Goal: Transaction & Acquisition: Book appointment/travel/reservation

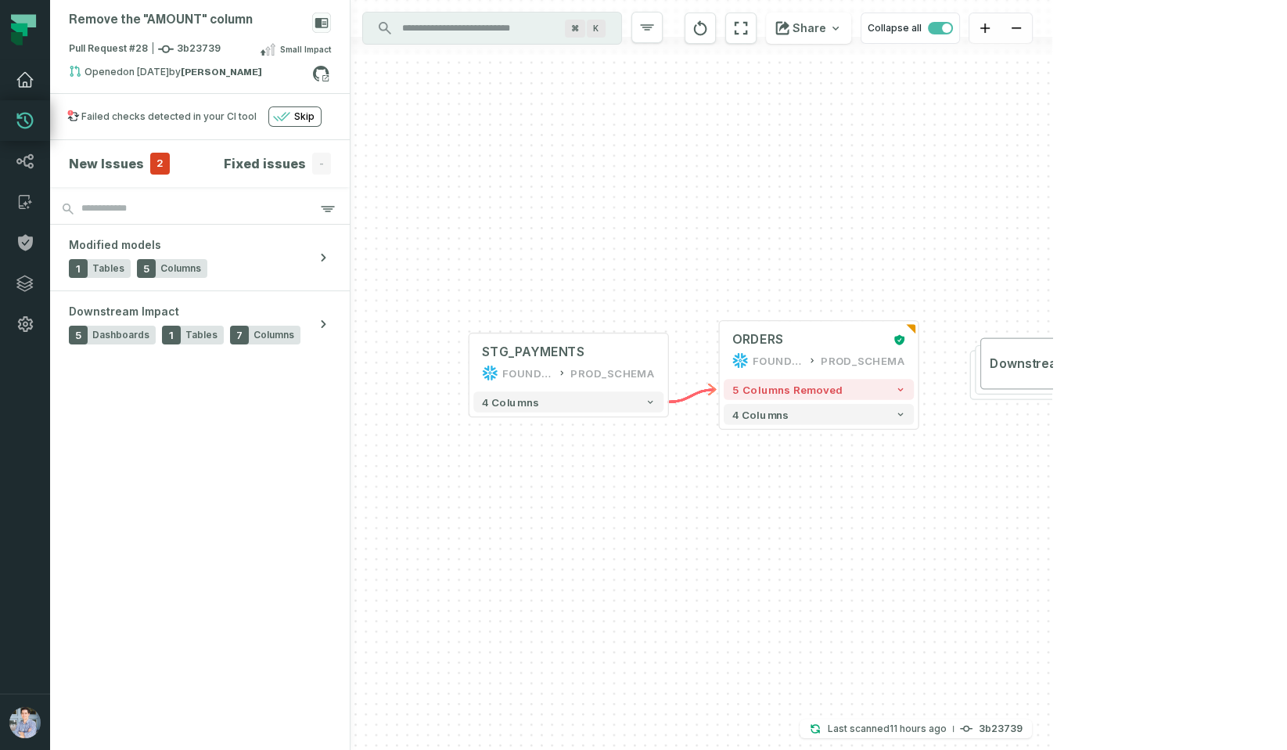
click at [28, 74] on icon at bounding box center [25, 79] width 19 height 19
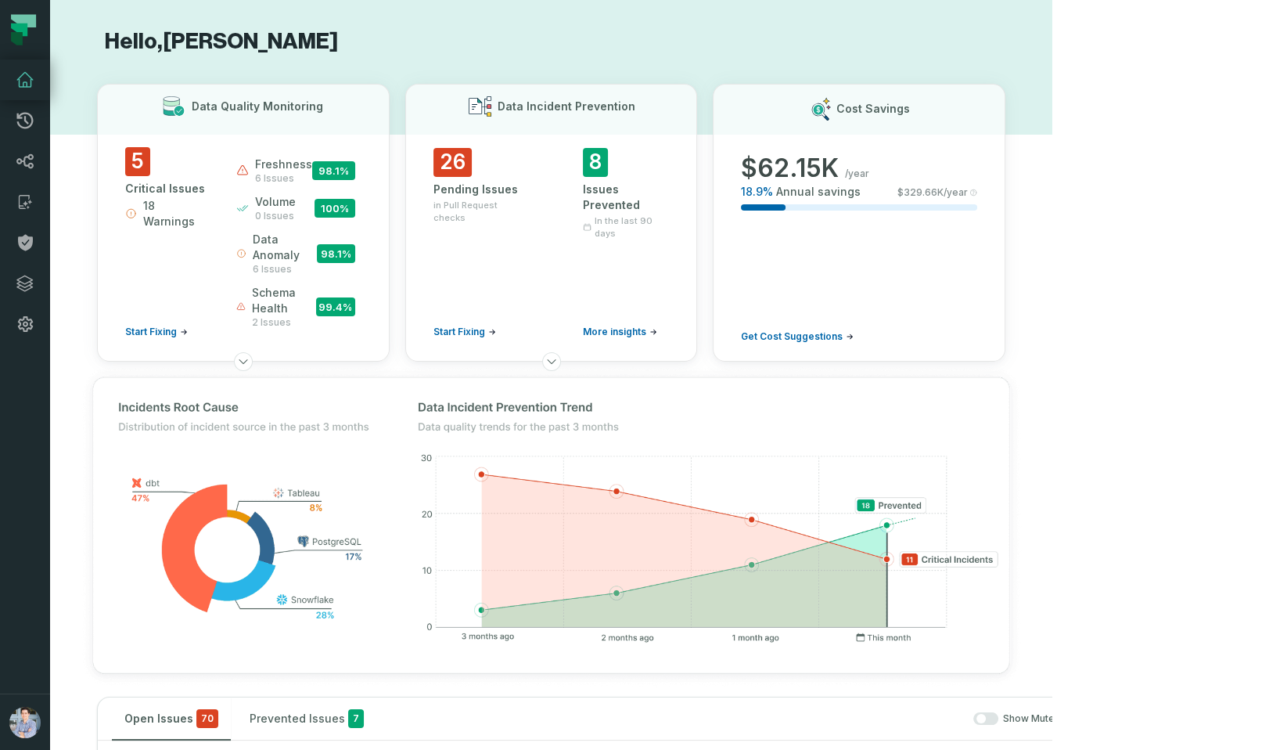
click at [27, 85] on icon at bounding box center [25, 80] width 16 height 14
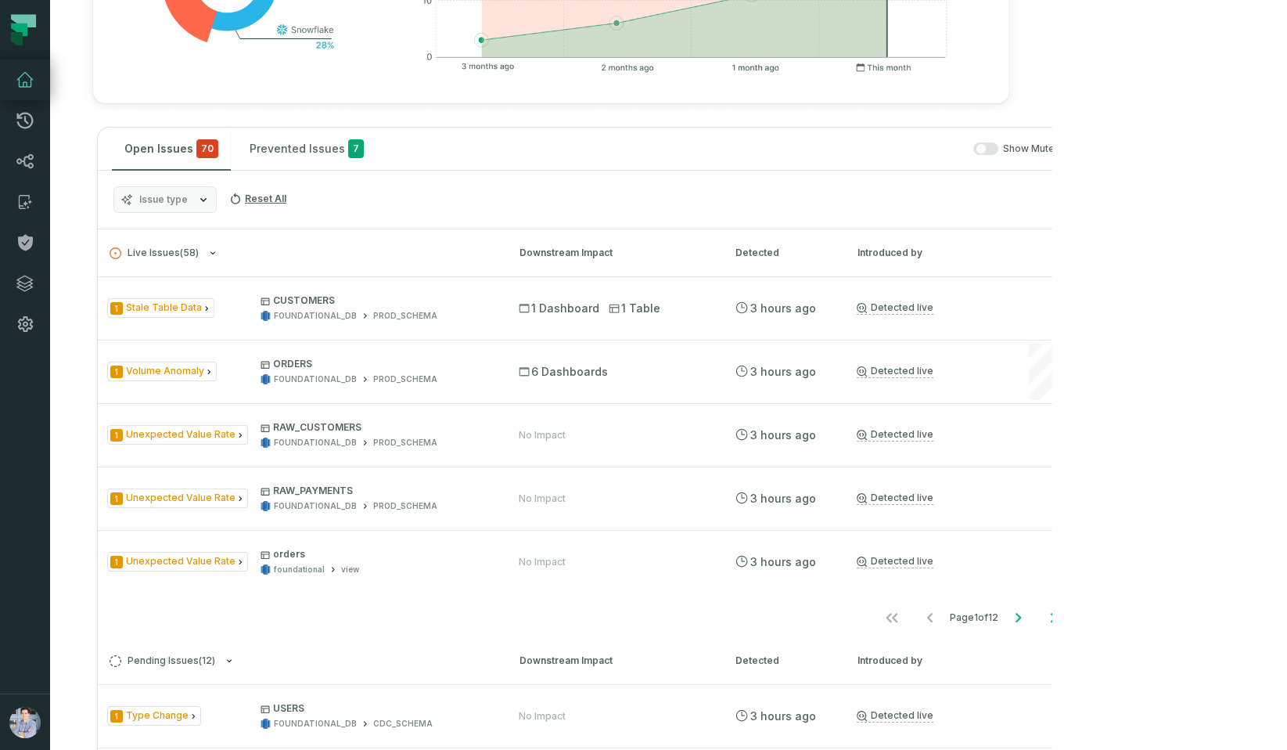
scroll to position [580, 0]
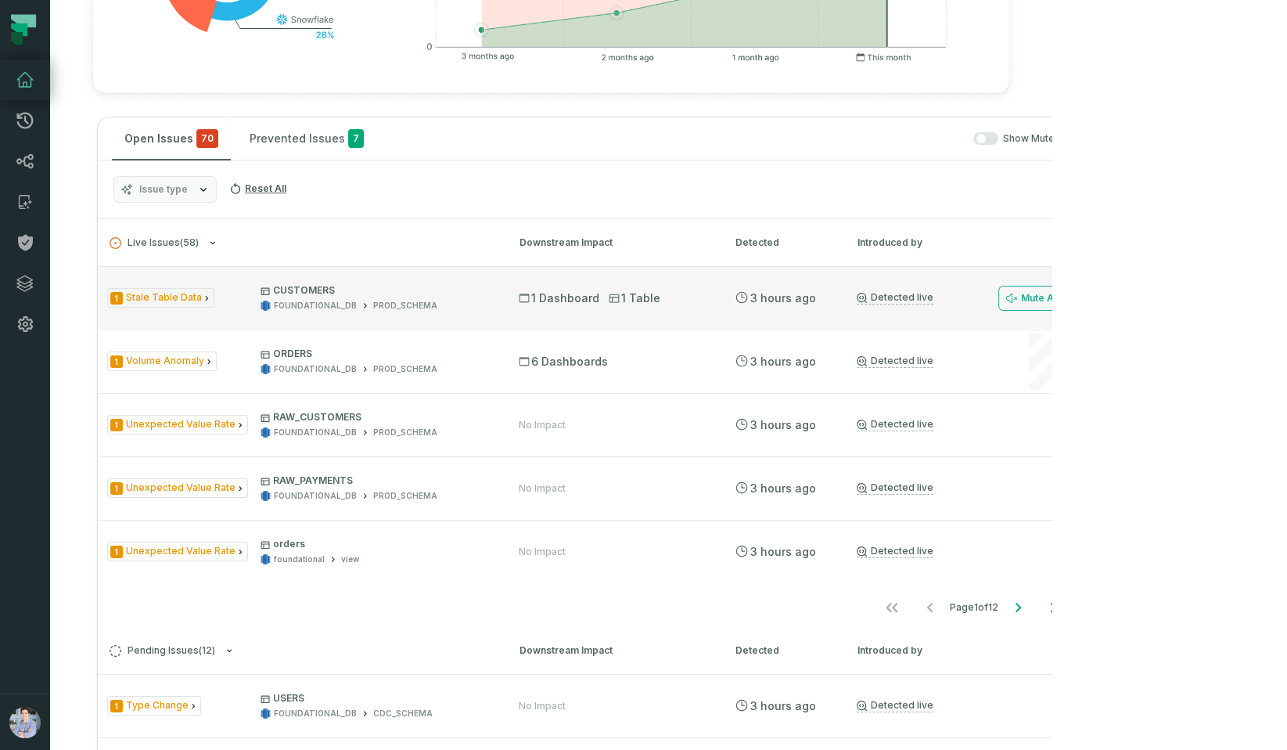
click at [491, 297] on p "CUSTOMERS" at bounding box center [376, 290] width 230 height 13
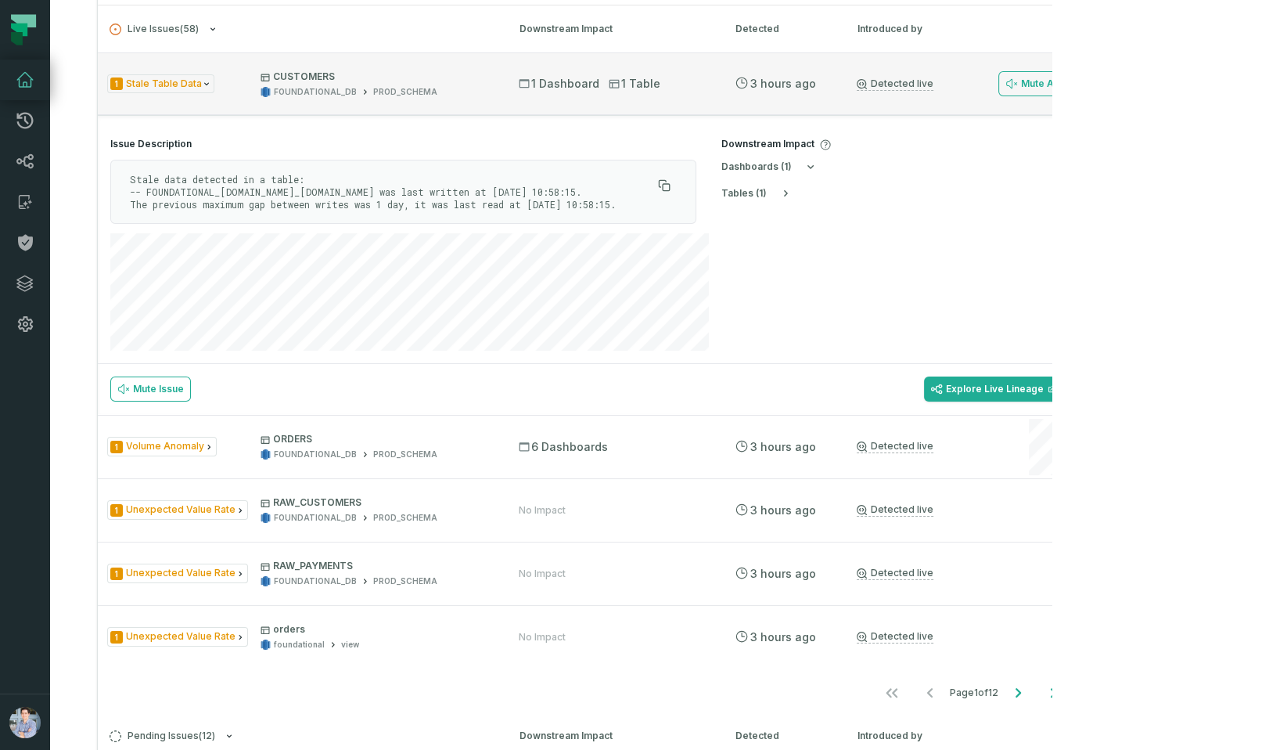
scroll to position [803, 0]
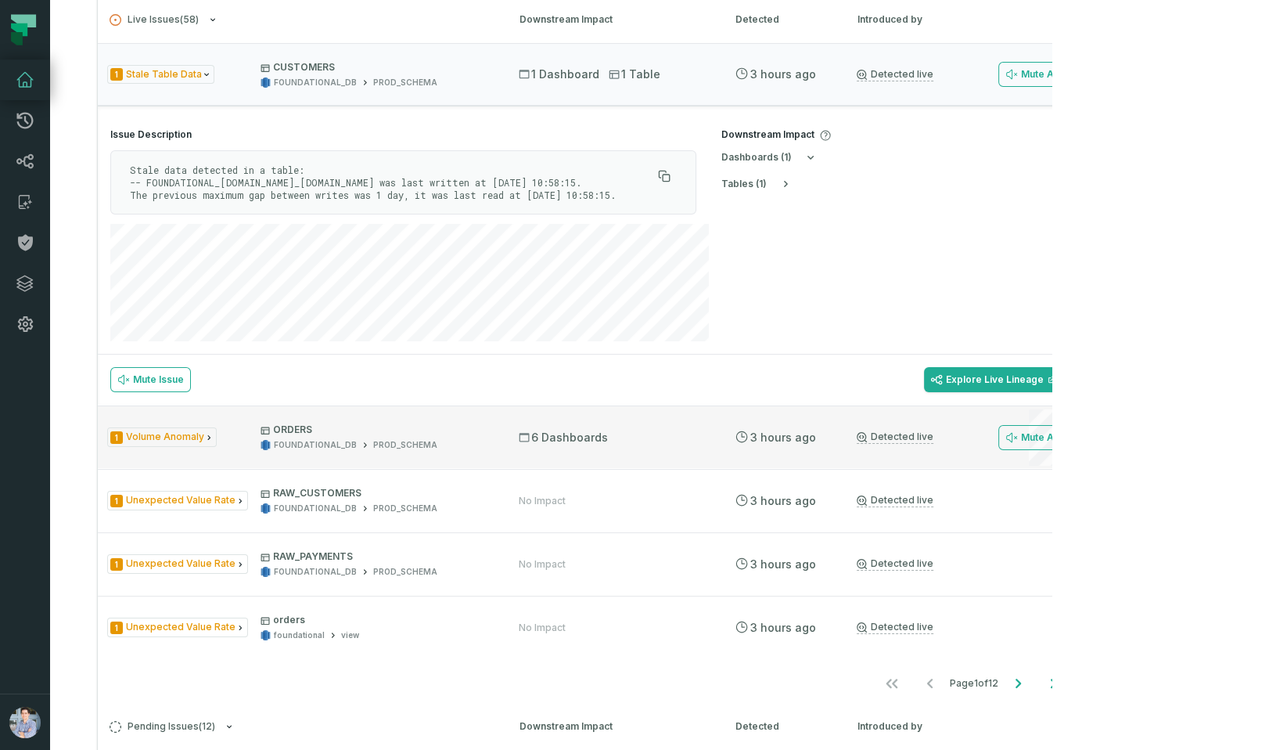
click at [491, 436] on p "ORDERS" at bounding box center [376, 429] width 230 height 13
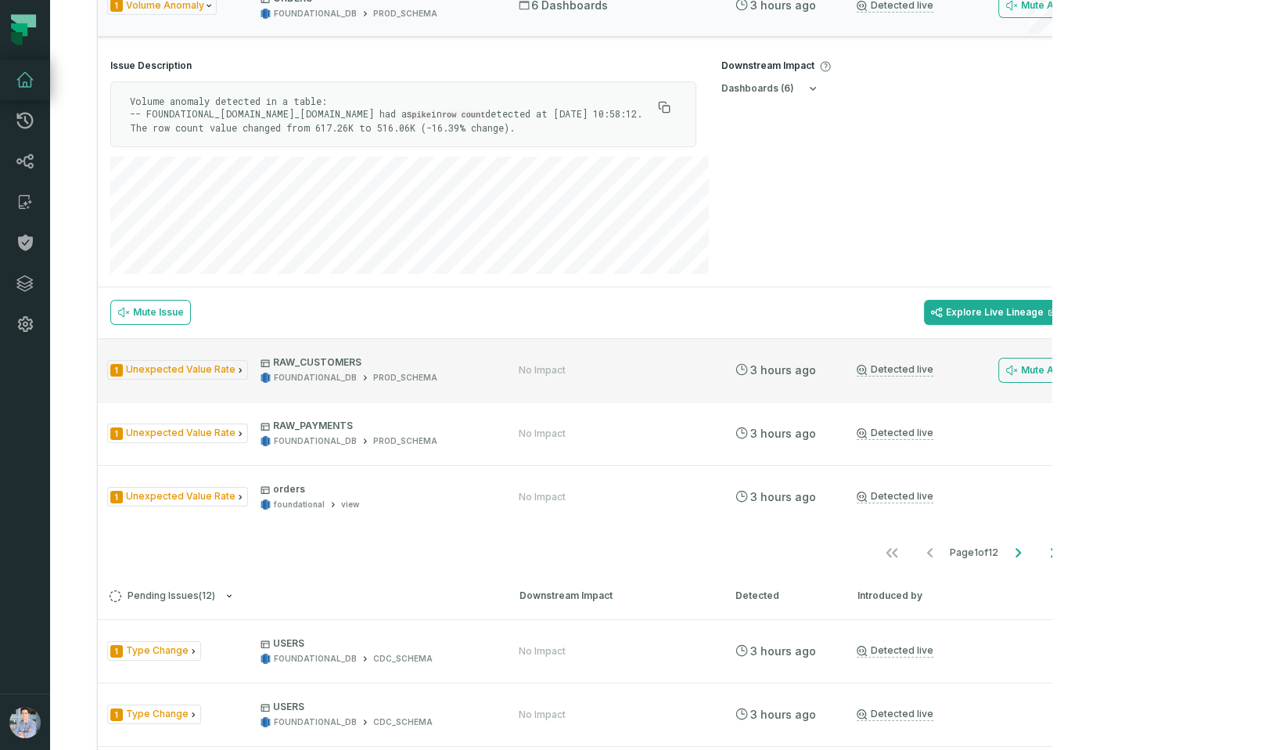
scroll to position [937, 0]
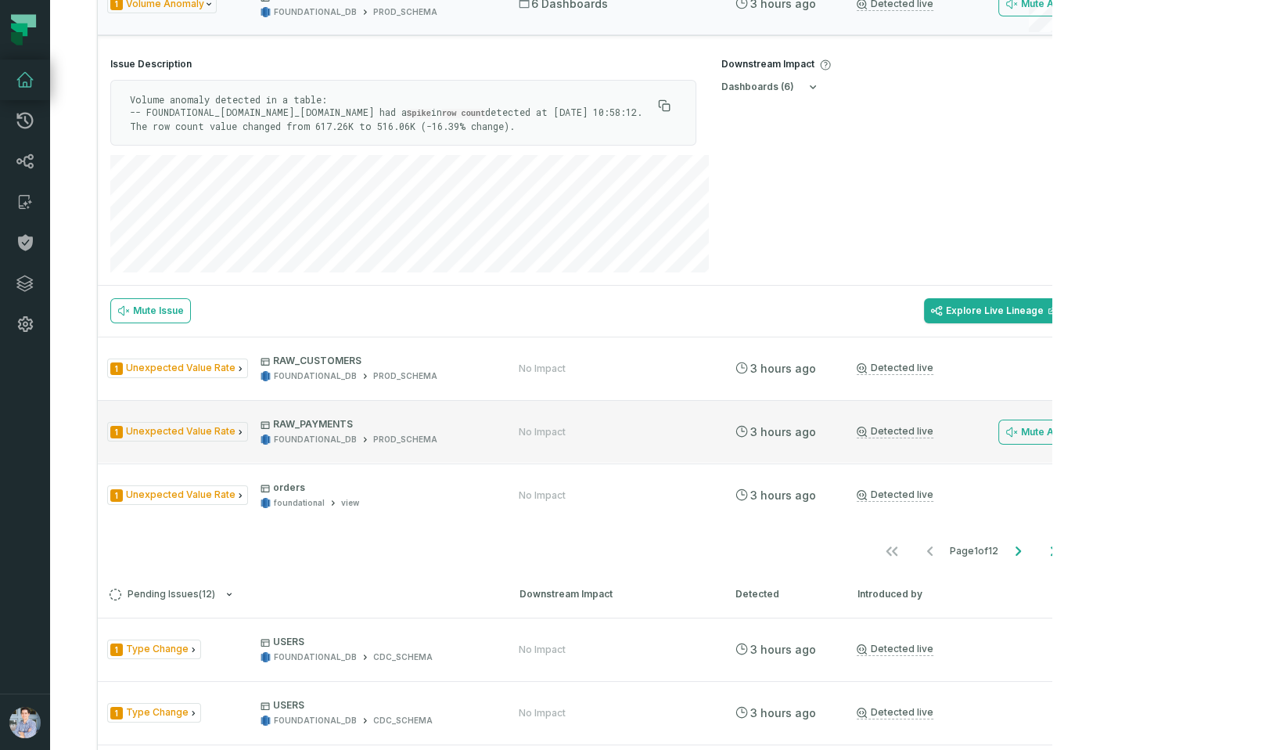
click at [491, 445] on div "FOUNDATIONAL_DB PROD_SCHEMA" at bounding box center [376, 439] width 230 height 12
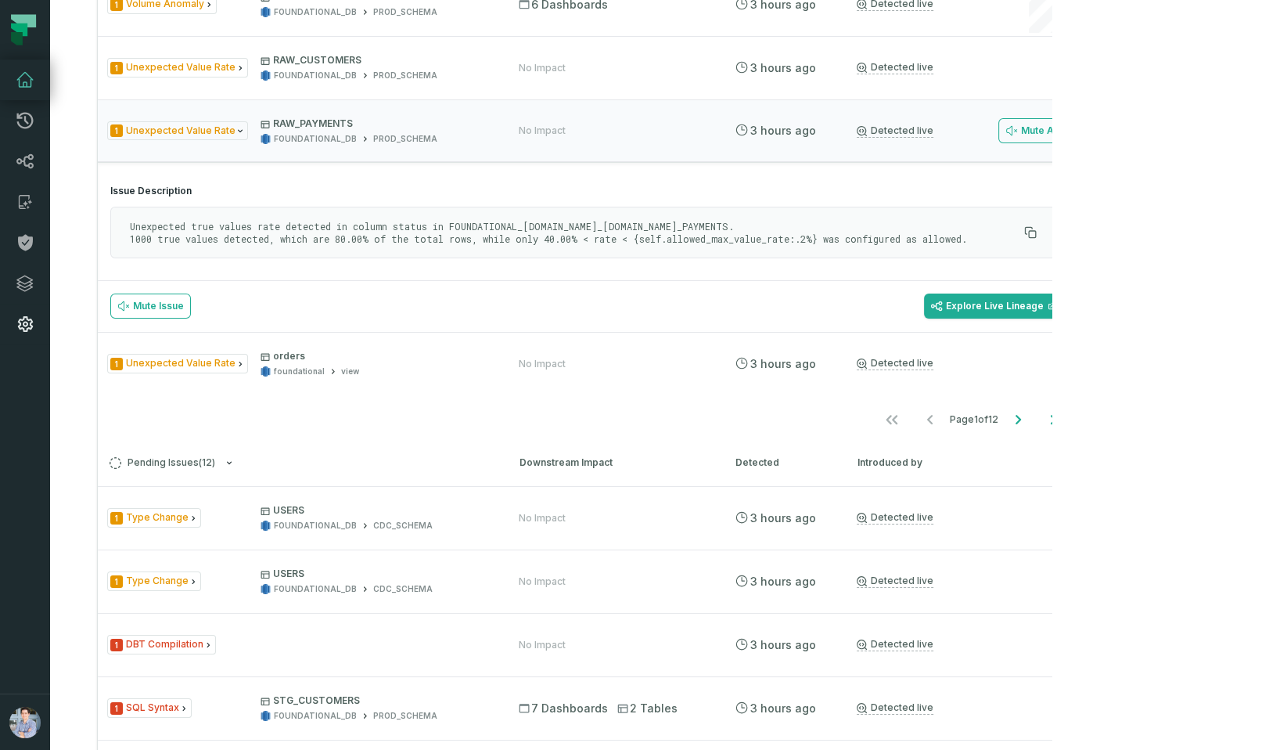
click at [28, 322] on icon at bounding box center [25, 324] width 19 height 19
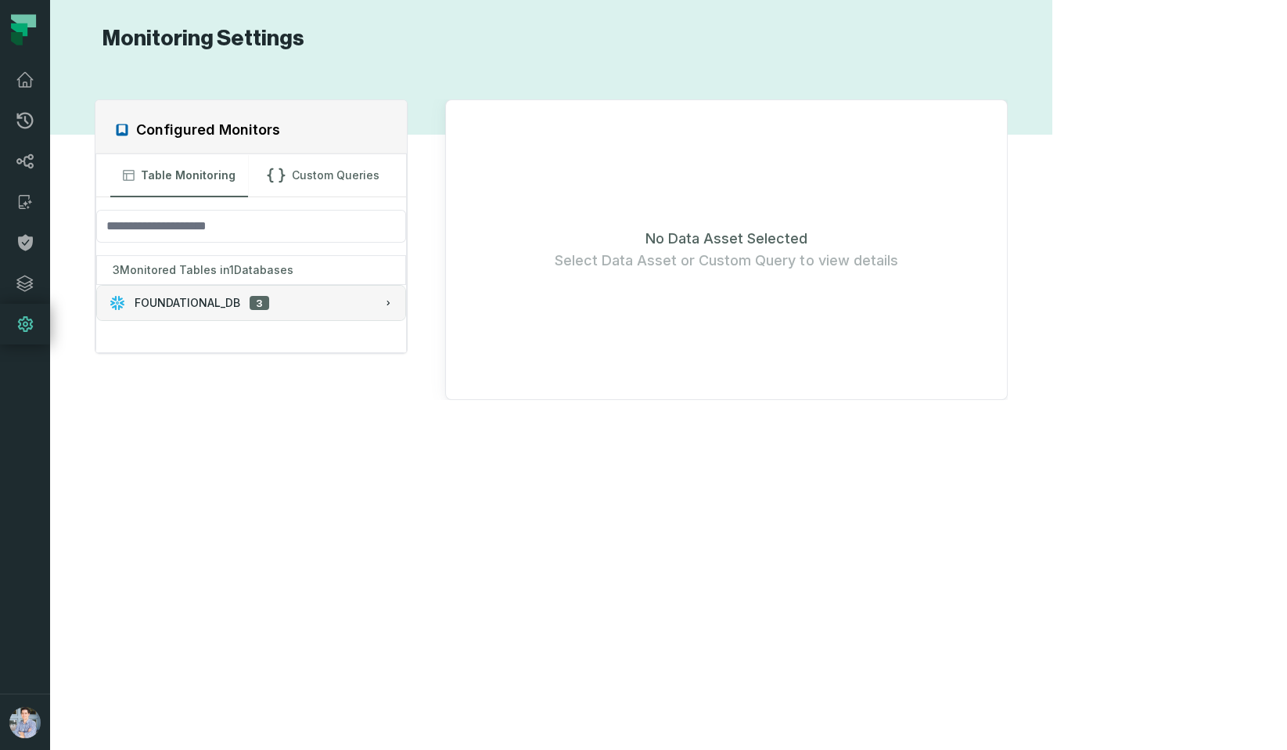
click at [232, 297] on span "FOUNDATIONAL_DB" at bounding box center [188, 303] width 106 height 16
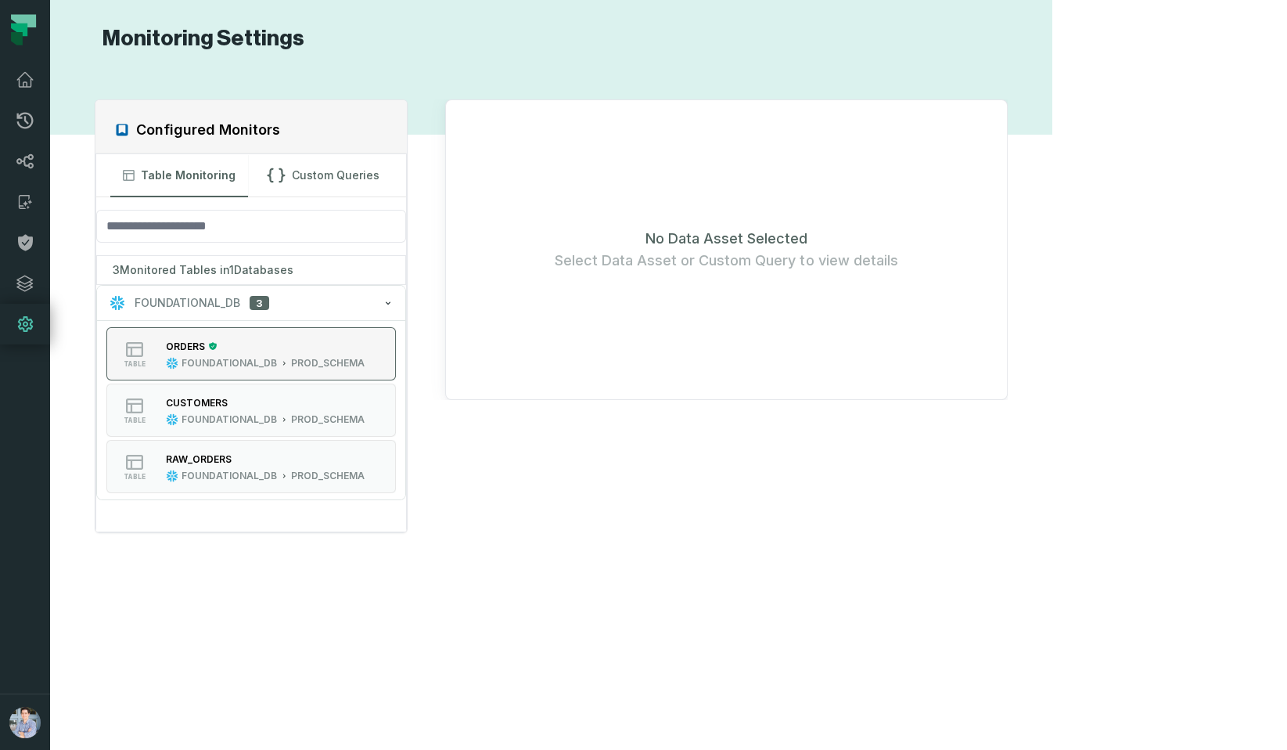
click at [314, 341] on div "ORDERS" at bounding box center [265, 346] width 199 height 16
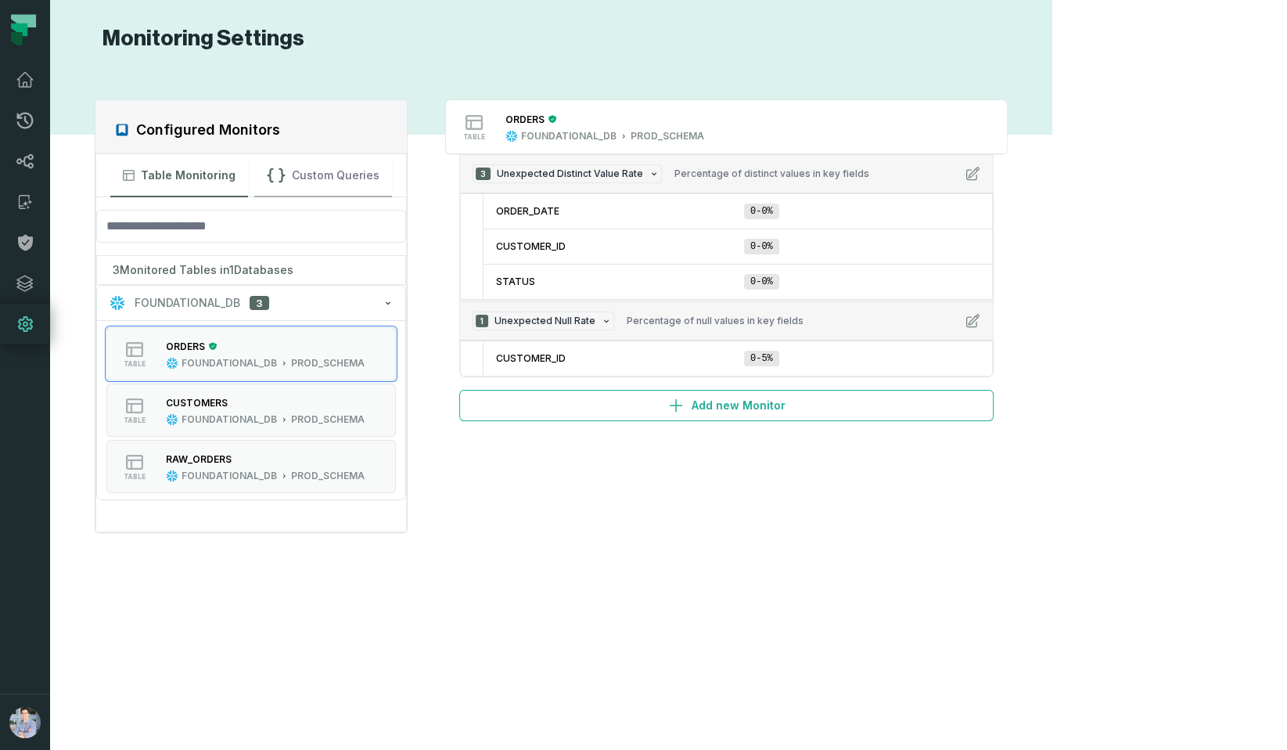
click at [373, 164] on button "Custom Queries" at bounding box center [323, 175] width 138 height 42
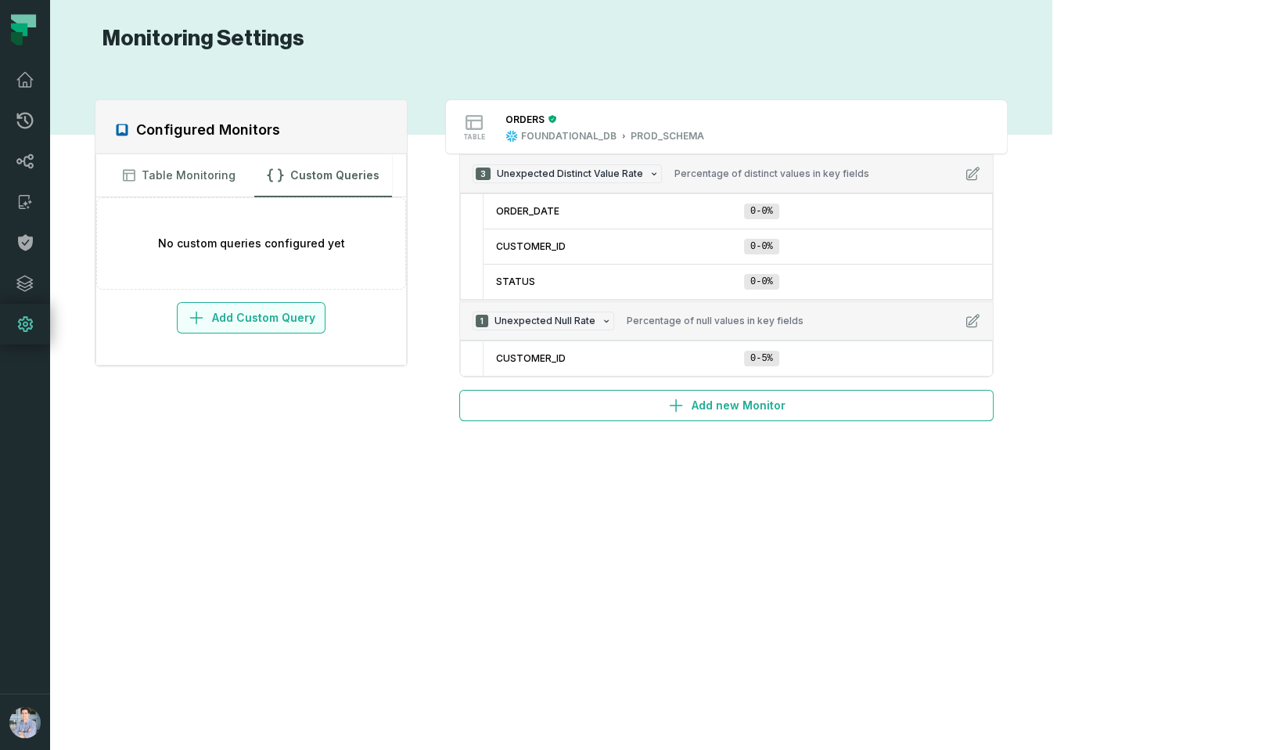
click at [323, 311] on button "Add Custom Query" at bounding box center [251, 317] width 149 height 31
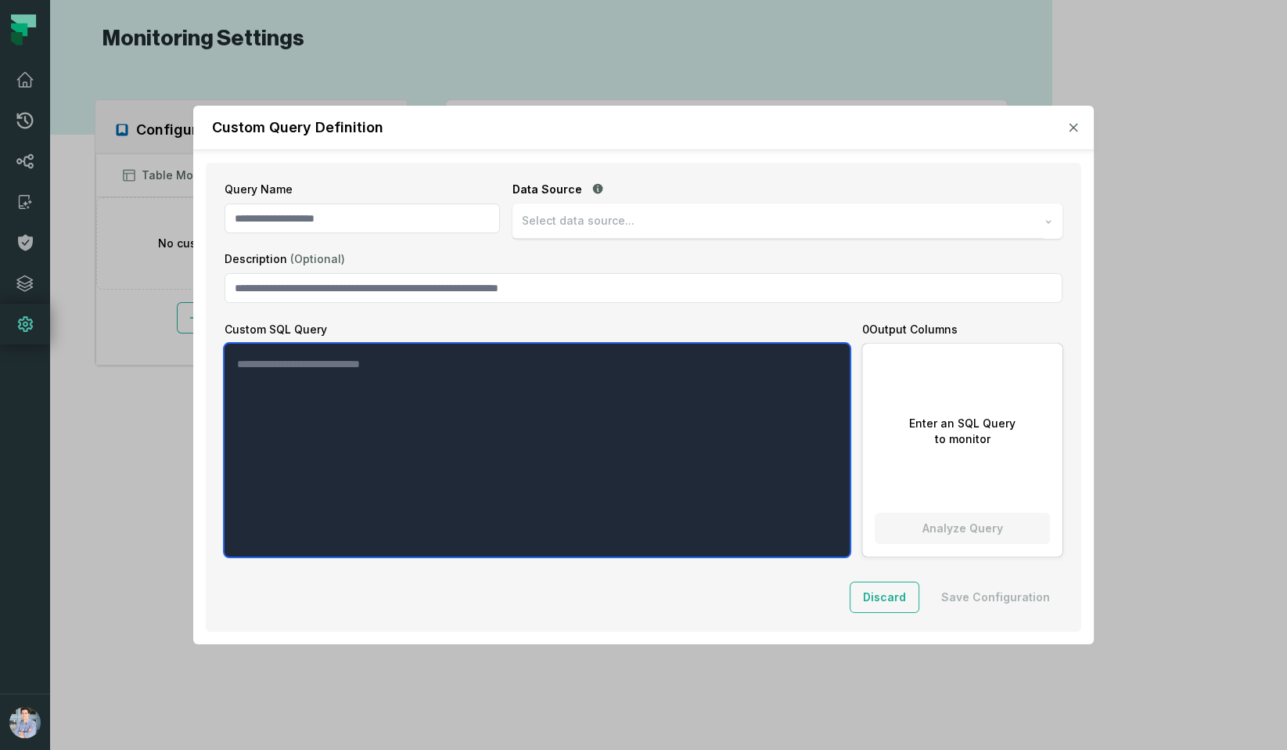
click at [582, 411] on textarea "Custom SQL Query" at bounding box center [538, 449] width 626 height 213
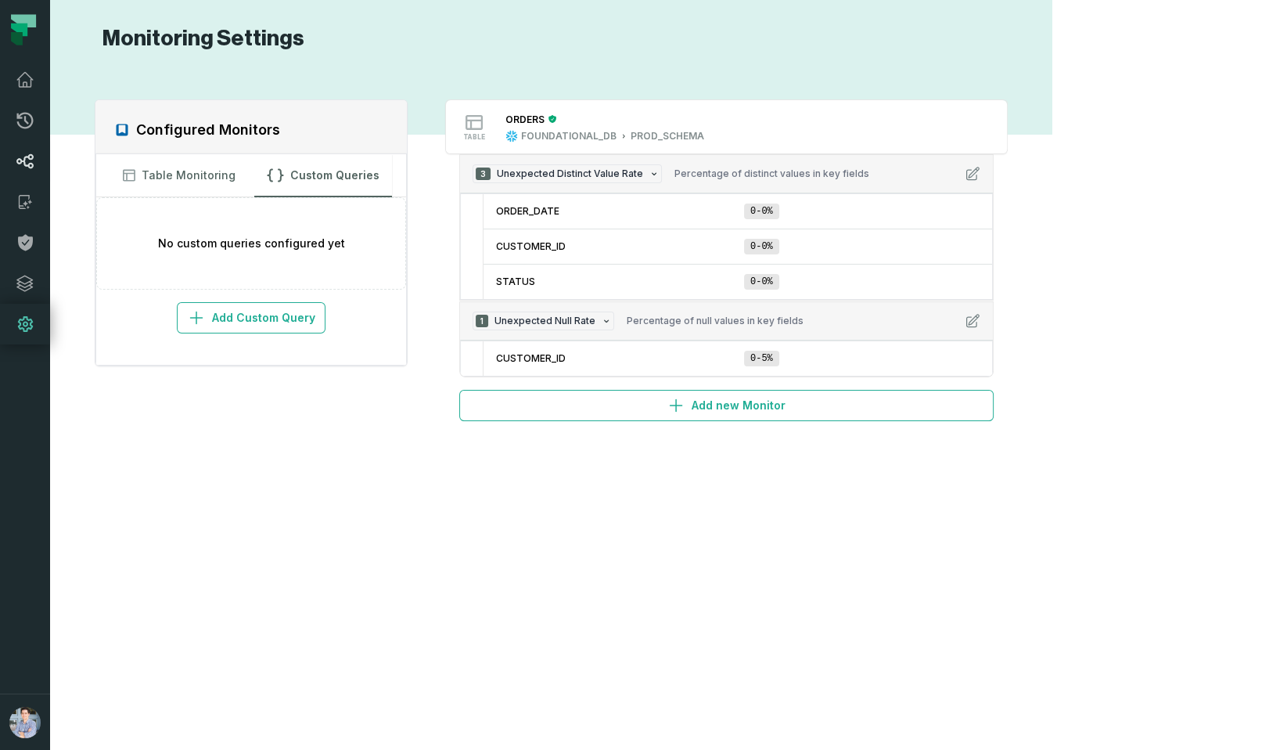
click at [9, 156] on link "Lineage" at bounding box center [25, 161] width 50 height 41
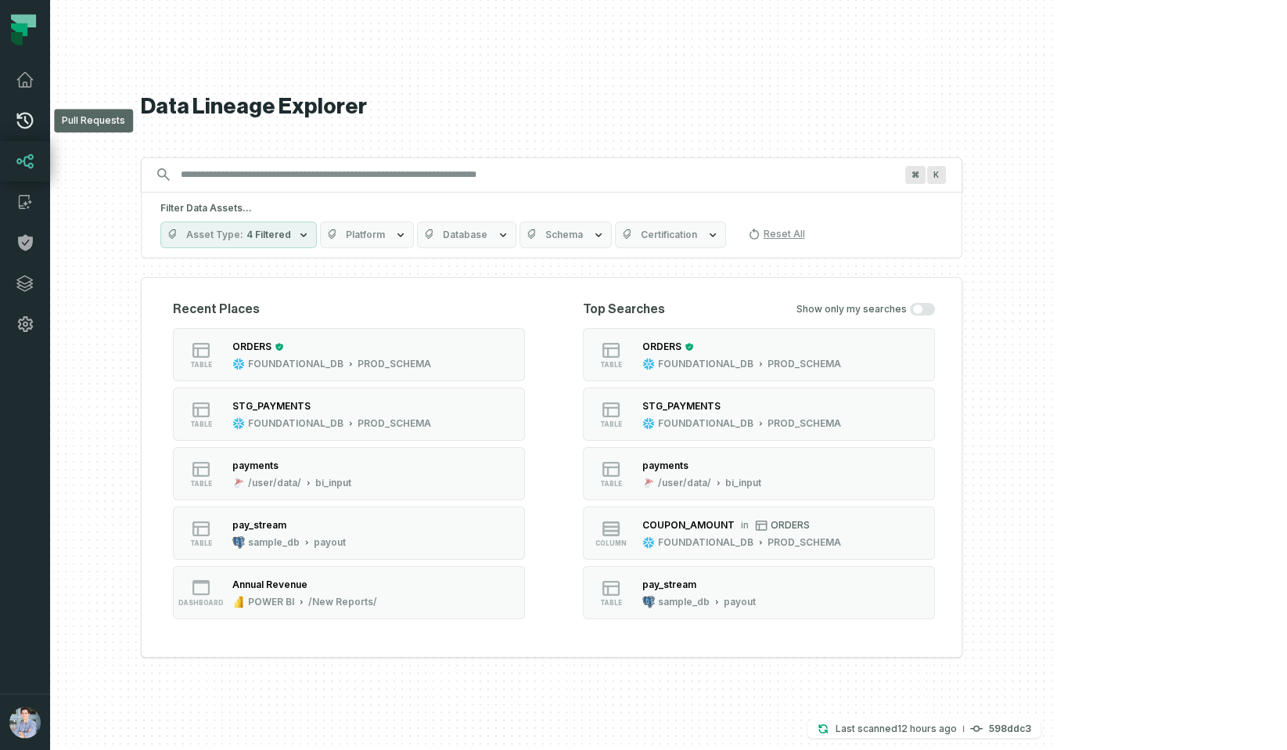
click at [23, 128] on icon at bounding box center [25, 121] width 16 height 16
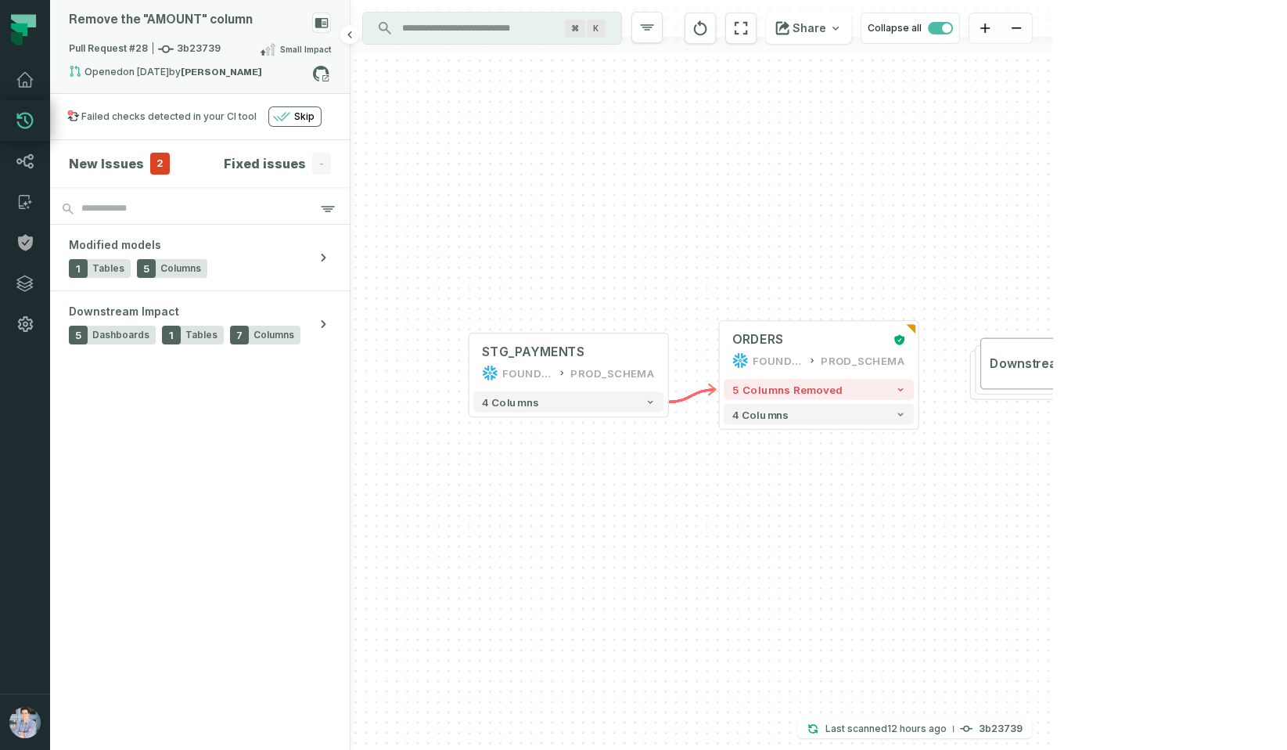
click at [200, 49] on span "Pull Request #28 3b23739" at bounding box center [145, 49] width 152 height 16
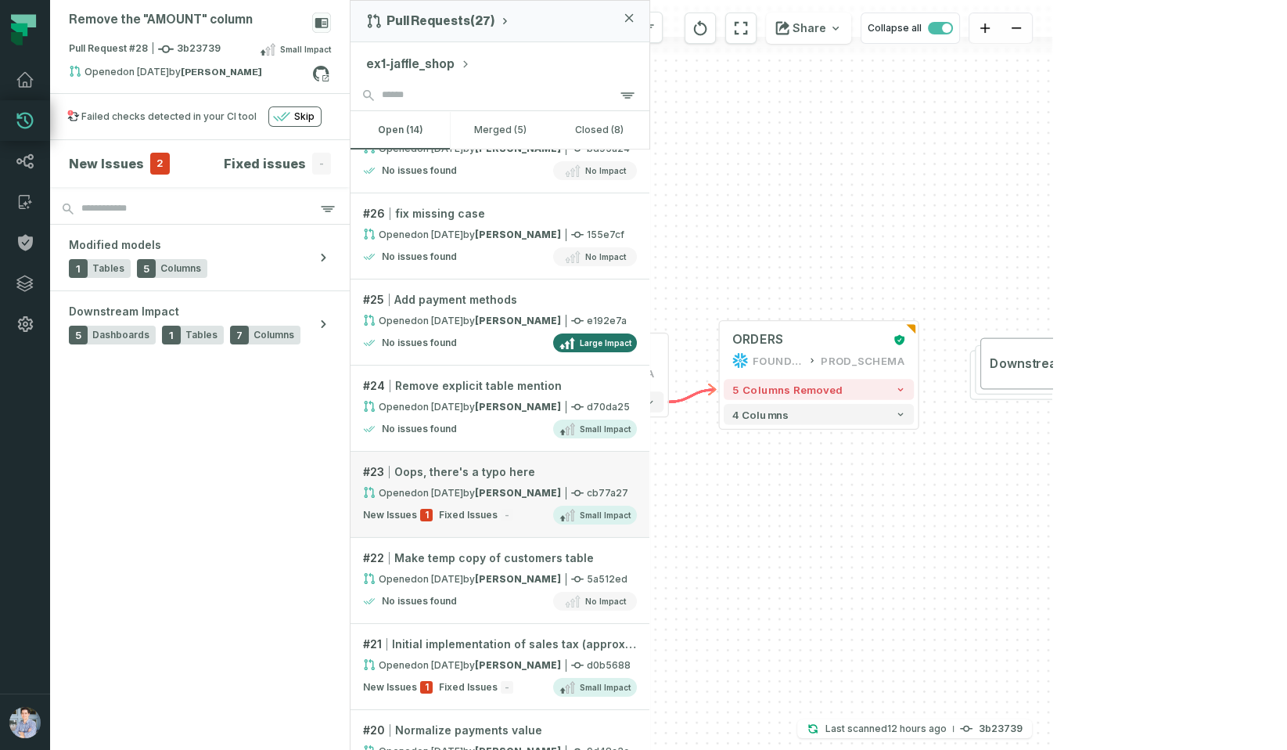
scroll to position [135, 0]
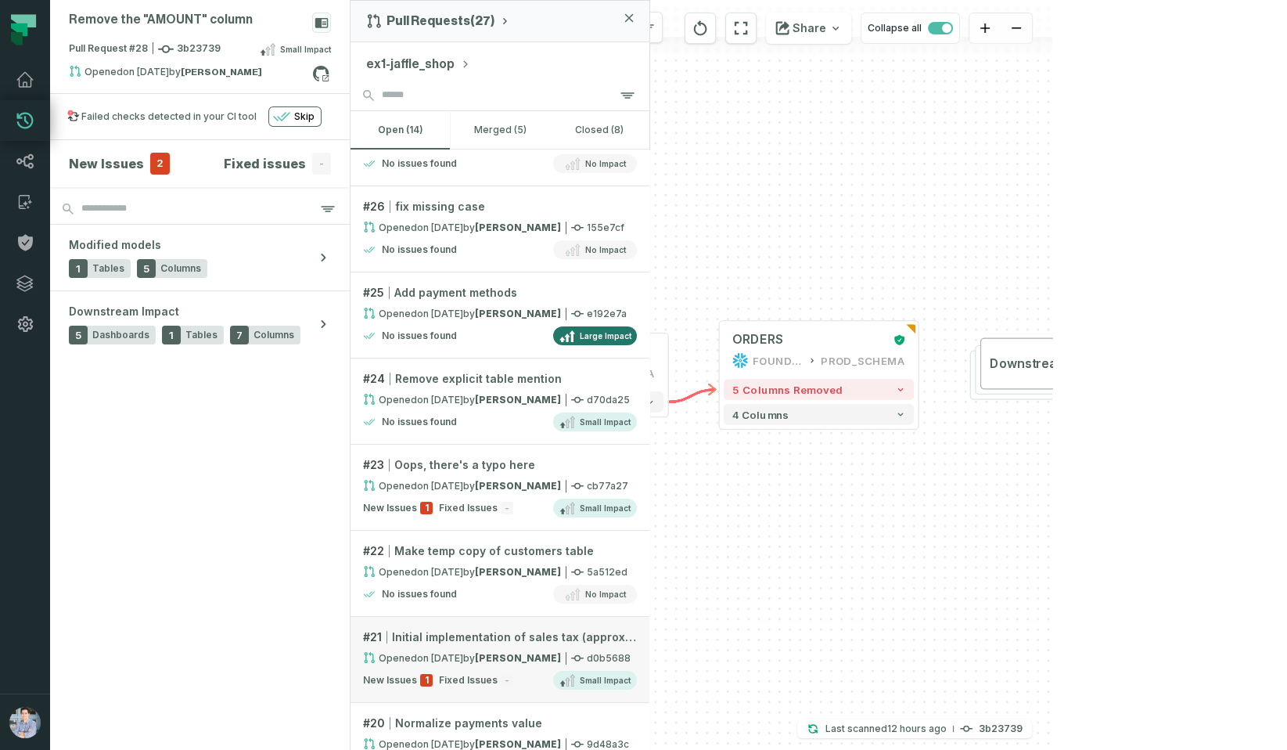
click at [472, 631] on span "Initial implementation of sales tax (approximation)" at bounding box center [514, 637] width 245 height 16
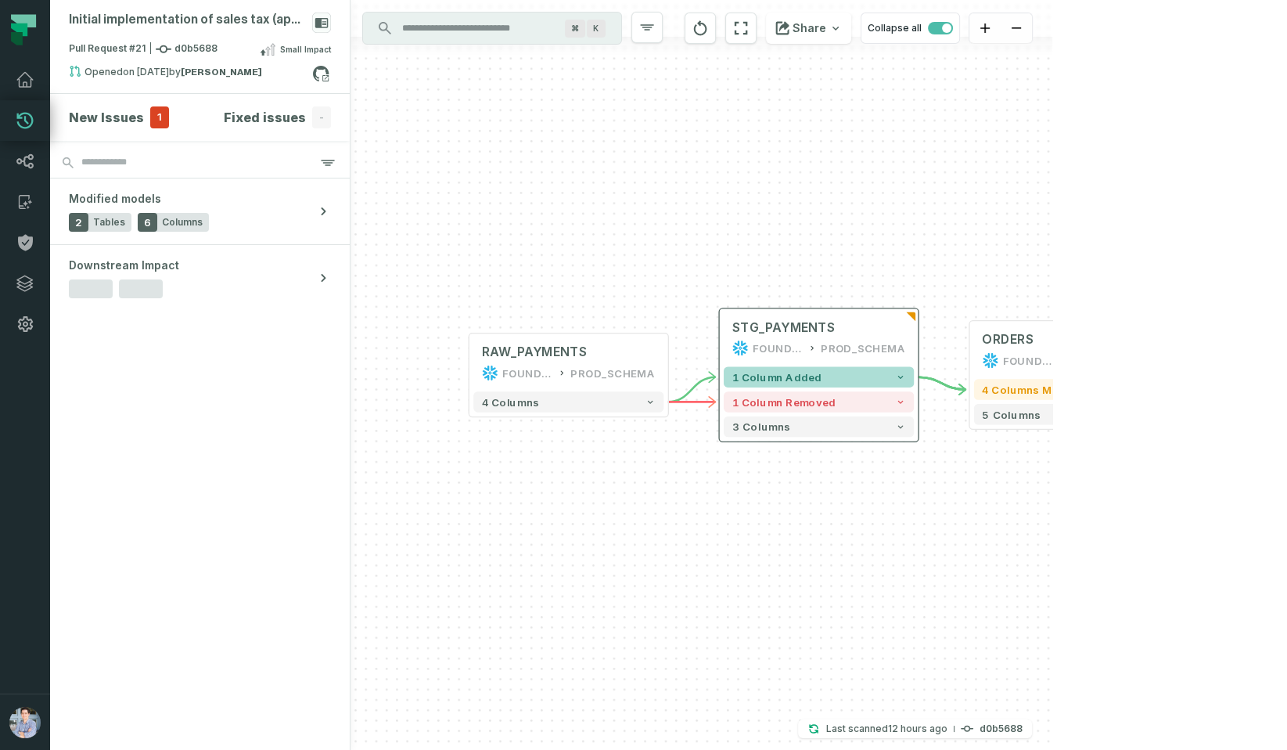
click at [811, 378] on span "1 column added" at bounding box center [777, 377] width 90 height 13
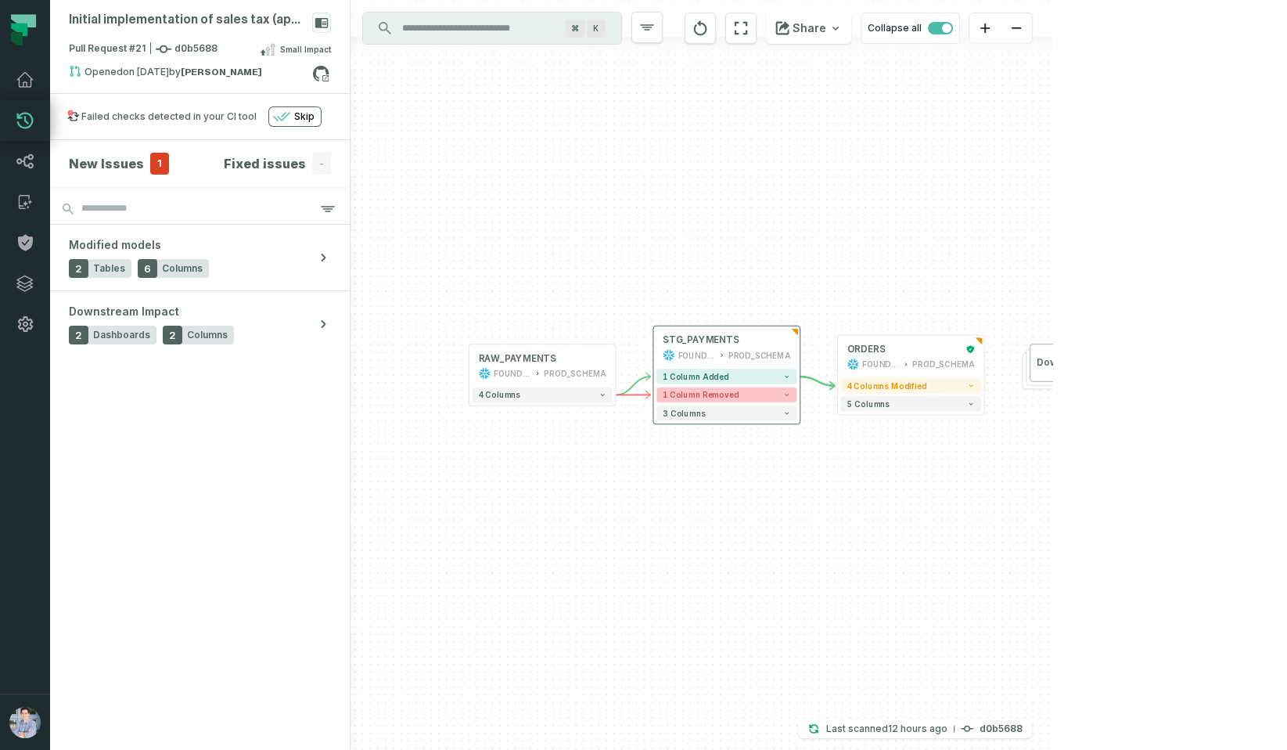
click at [745, 390] on button "1 column removed" at bounding box center [726, 394] width 140 height 15
click at [800, 410] on button "+" at bounding box center [800, 410] width 14 height 14
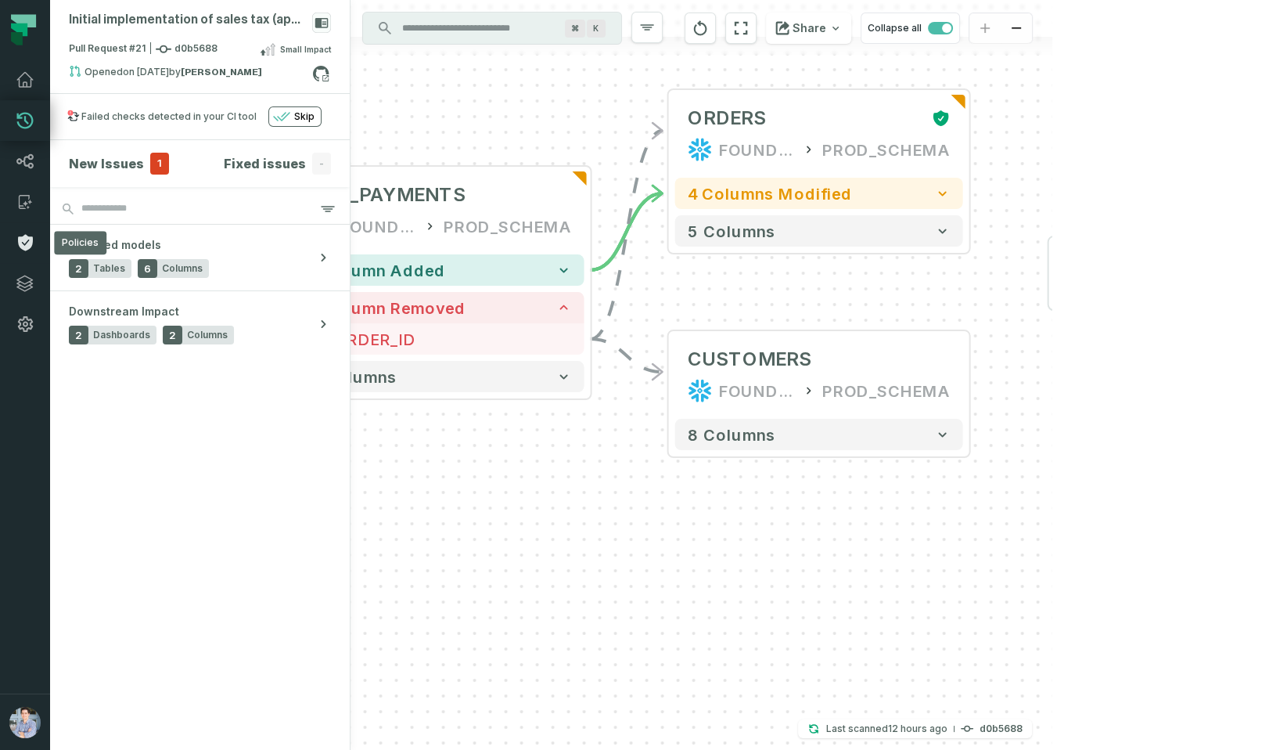
click at [30, 234] on icon at bounding box center [25, 242] width 19 height 19
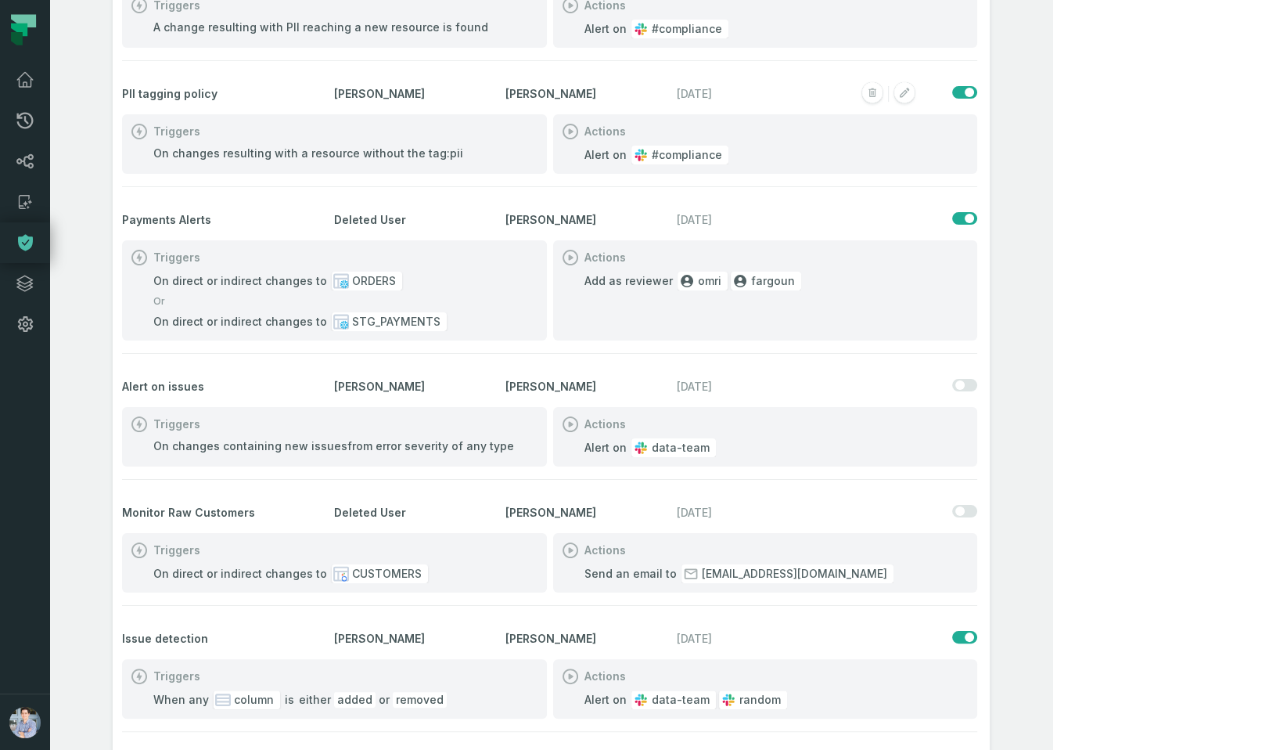
scroll to position [164, 0]
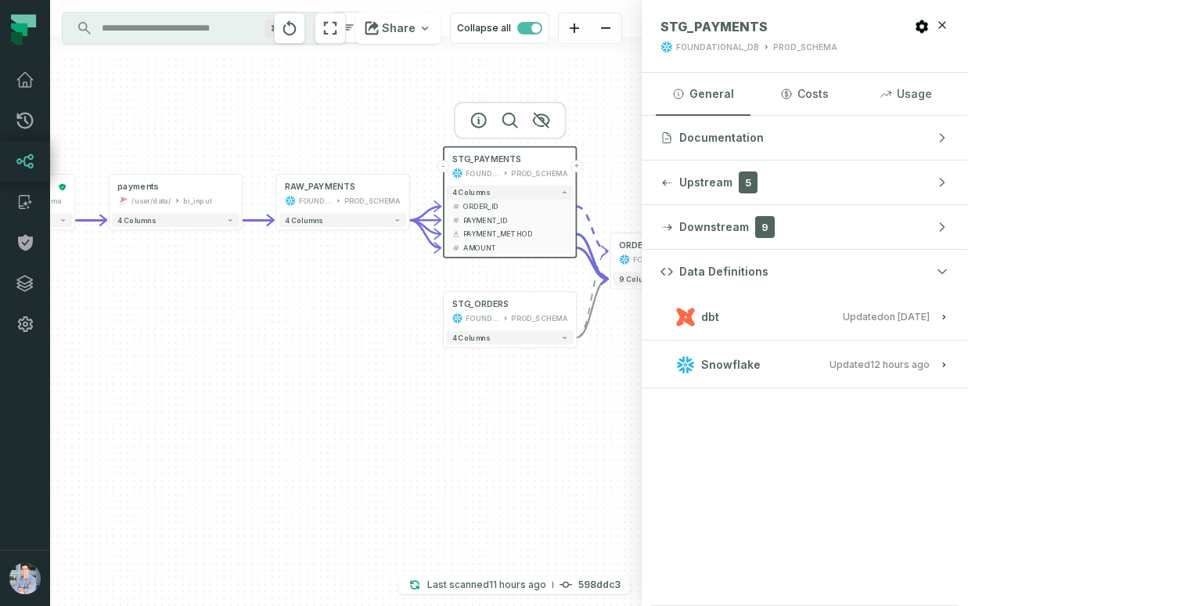
click at [948, 317] on button "dbt Updated 1/6/2025, 1:15:21 PM" at bounding box center [804, 316] width 288 height 21
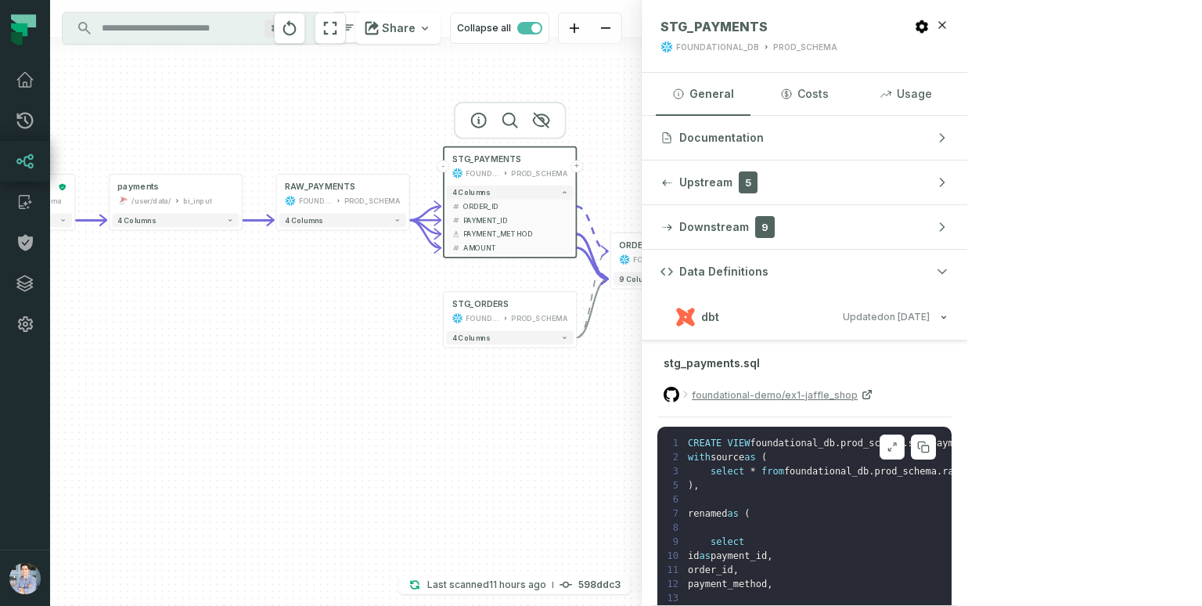
scroll to position [16, 0]
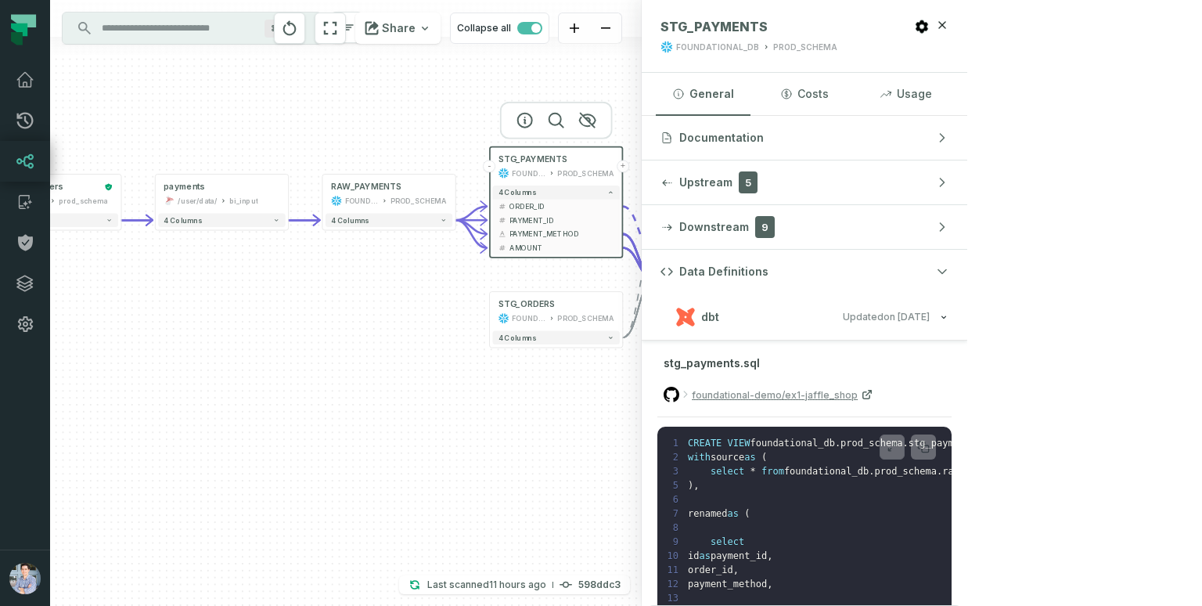
drag, startPoint x: 231, startPoint y: 254, endPoint x: 305, endPoint y: 254, distance: 74.3
click at [305, 254] on div "+ pending_orders prod_data prod_schema + 7 columns + orders foundational view +…" at bounding box center [346, 303] width 592 height 606
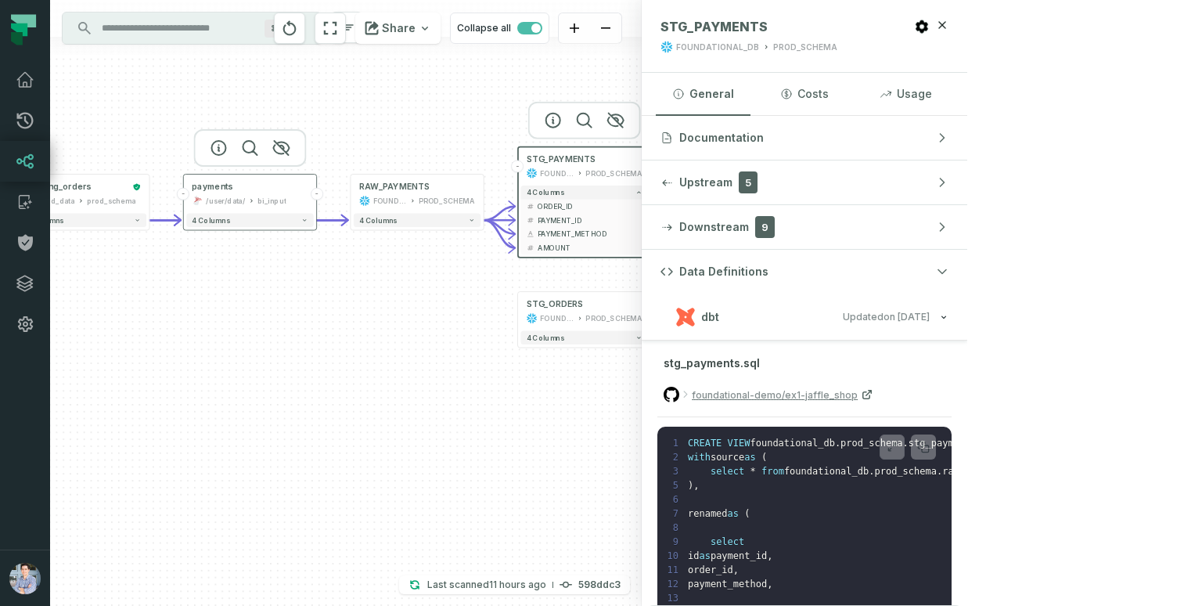
click at [274, 194] on div "payments /user/data/ bi_input" at bounding box center [249, 194] width 127 height 33
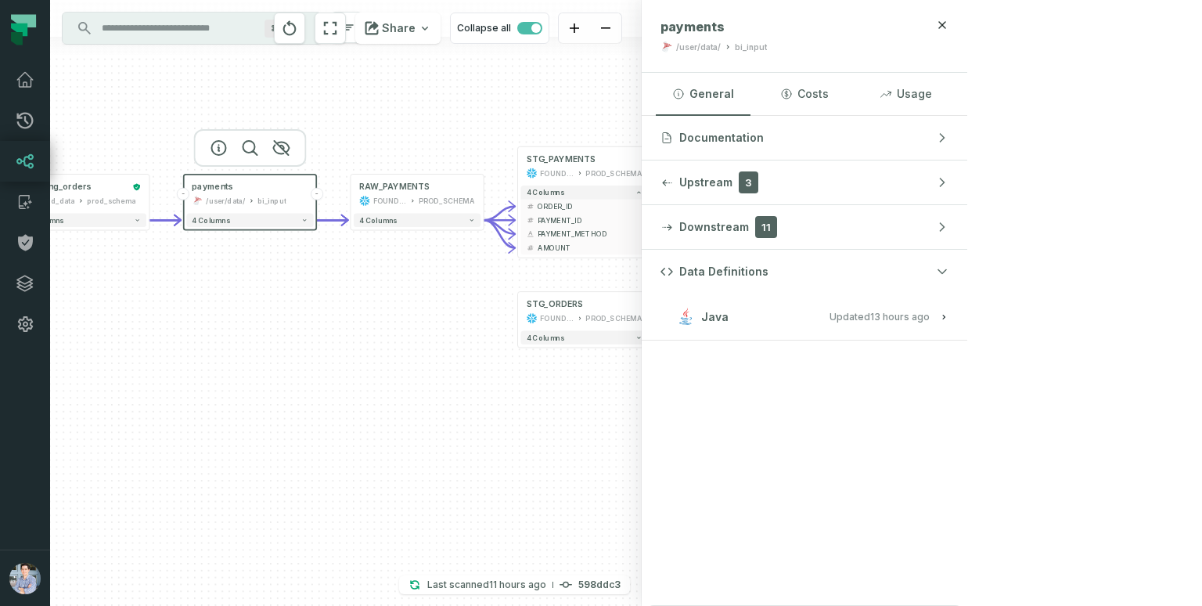
click at [948, 318] on button "Java Updated 10/9/2025, 1:01:39 AM" at bounding box center [804, 316] width 288 height 21
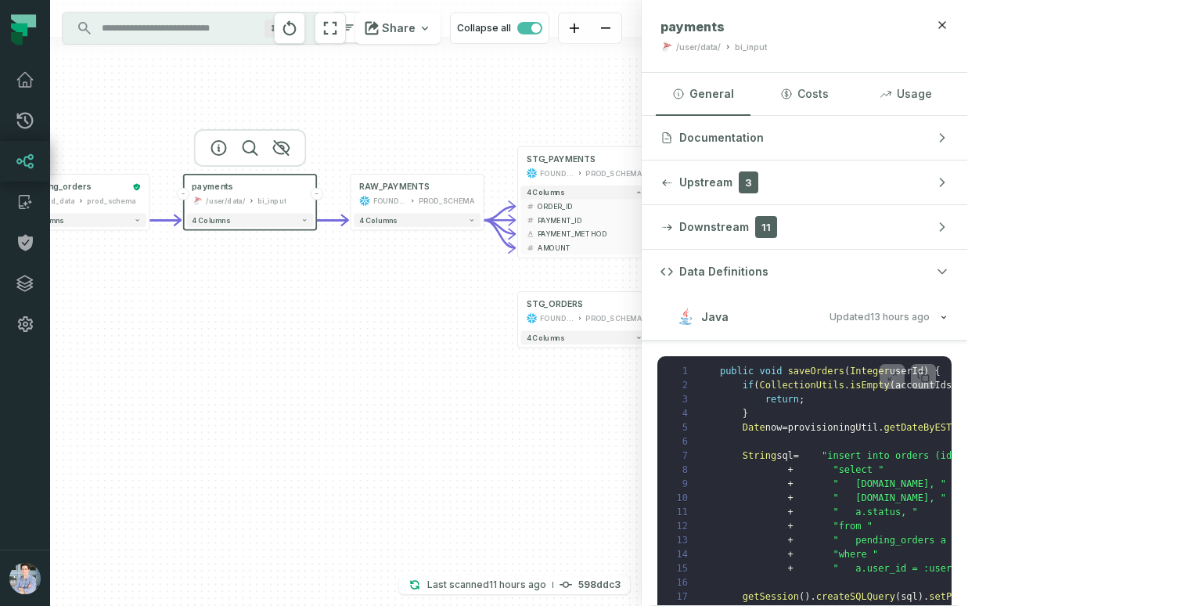
scroll to position [78, 0]
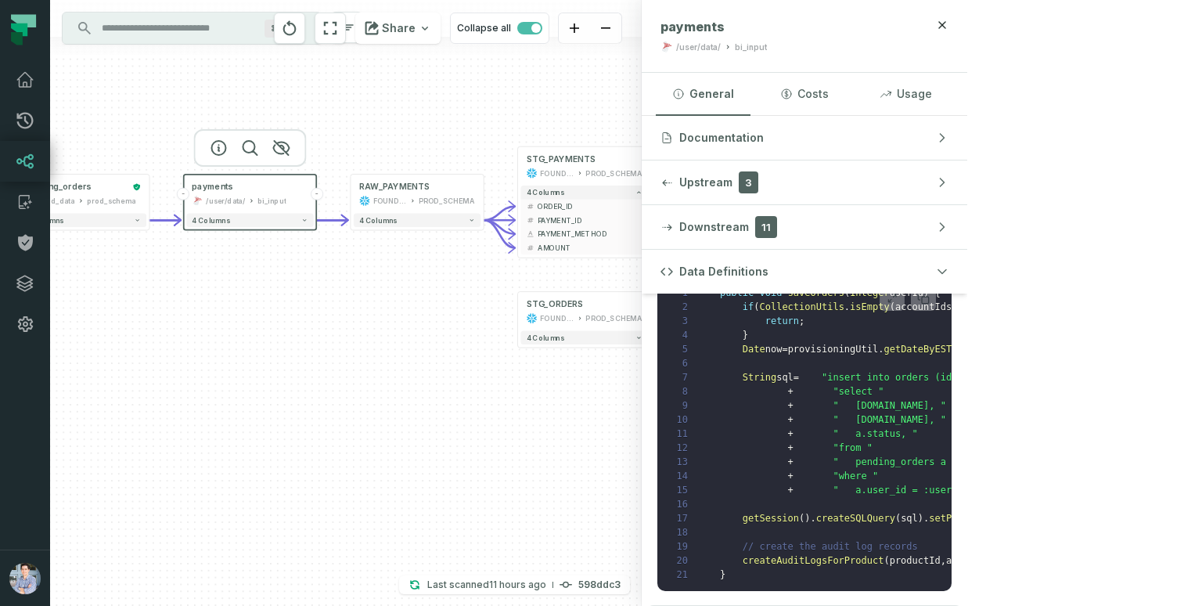
click at [376, 454] on div "+ pending_orders prod_data prod_schema + 7 columns + orders foundational view +…" at bounding box center [346, 303] width 592 height 606
click at [741, 246] on div "ORDERS" at bounding box center [744, 245] width 103 height 11
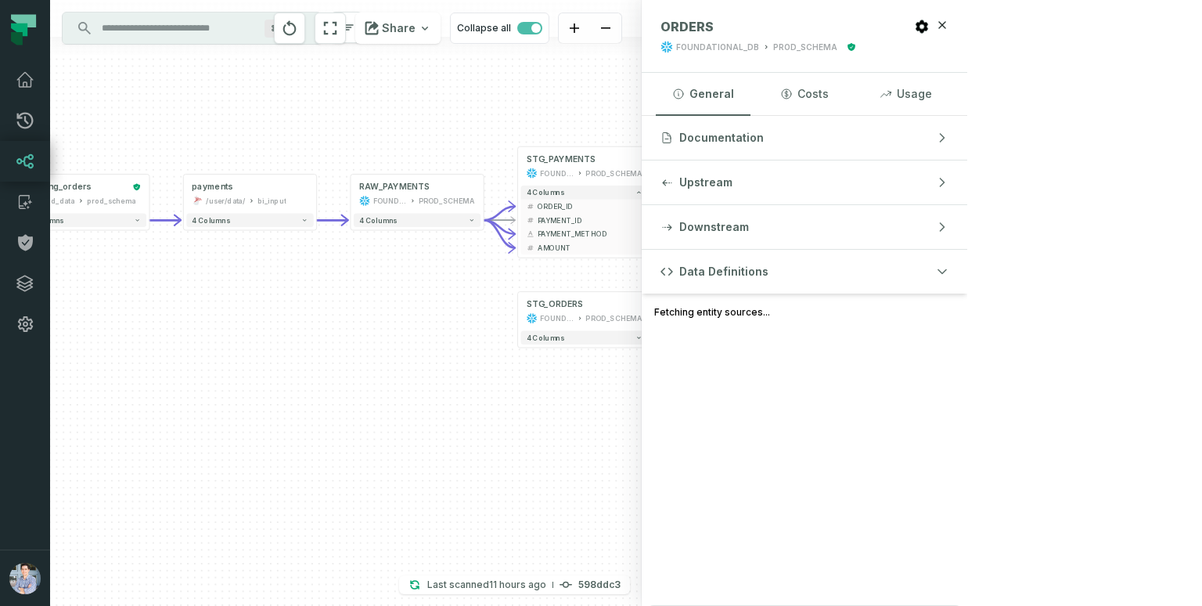
scroll to position [0, 0]
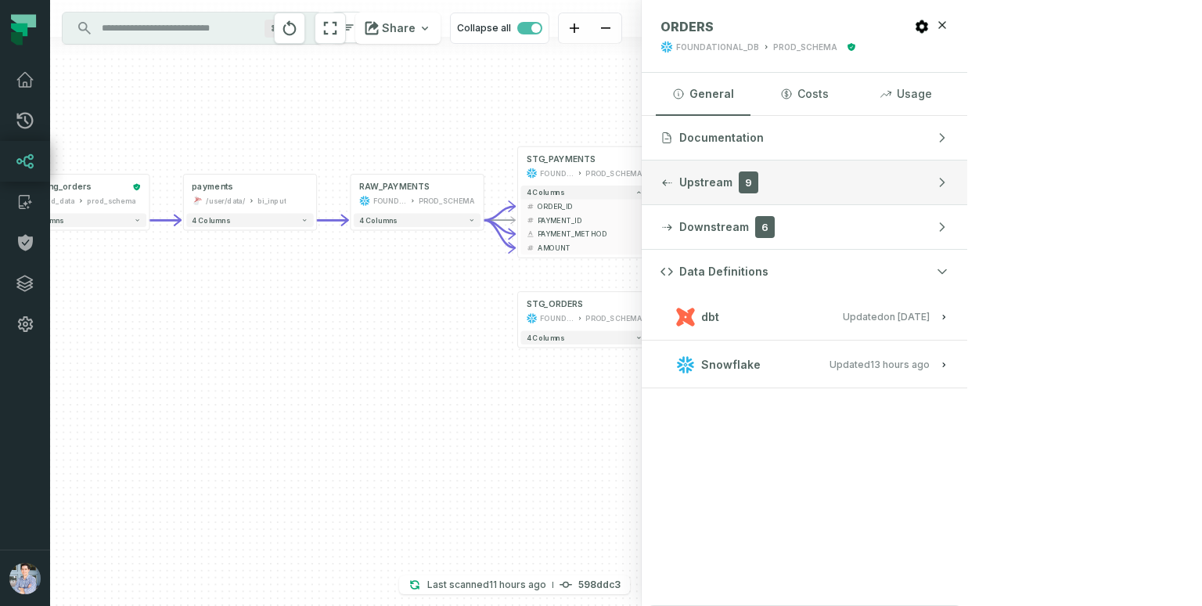
click at [967, 178] on button "Upstream 9" at bounding box center [805, 182] width 326 height 44
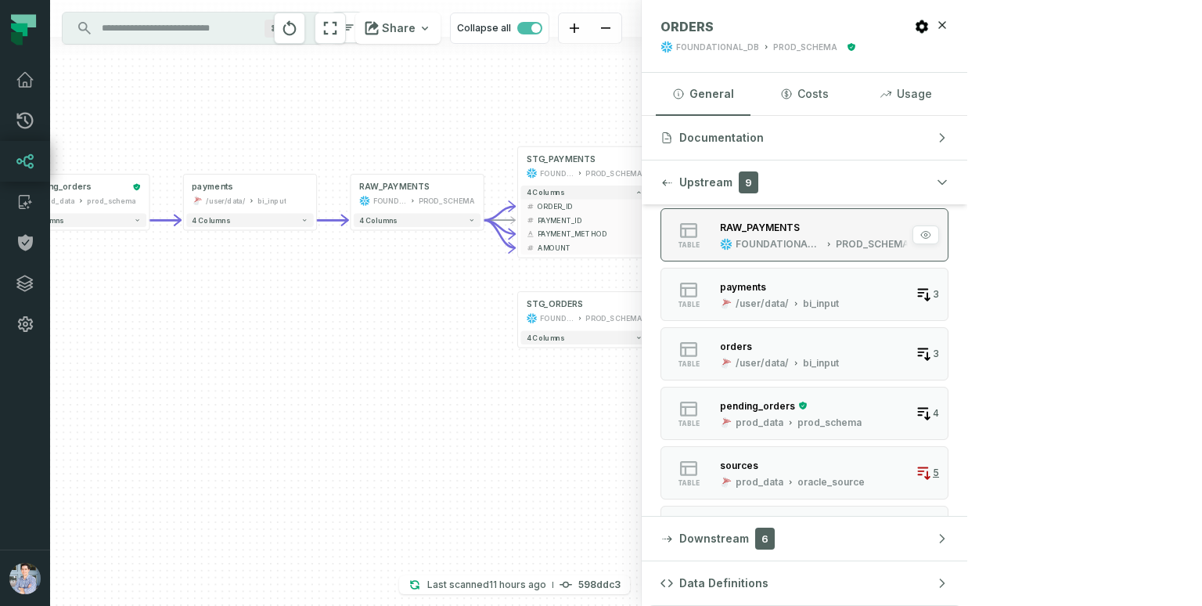
scroll to position [298, 0]
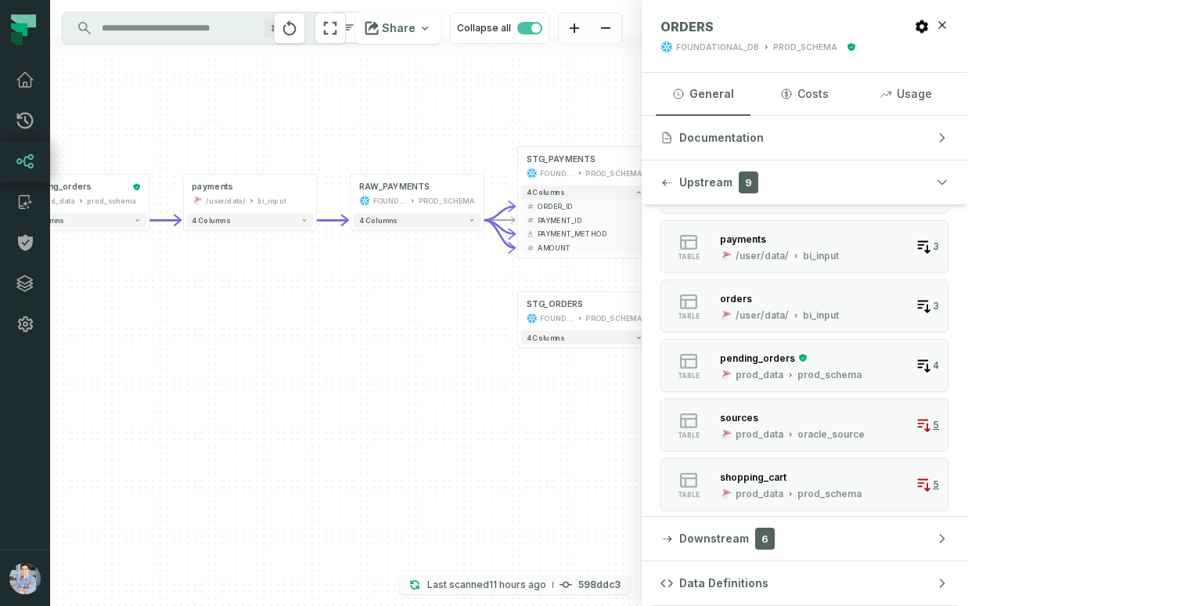
click at [630, 581] on button "Last scanned 10/9/2025, 2:15:57 AM 598ddc3" at bounding box center [514, 584] width 231 height 19
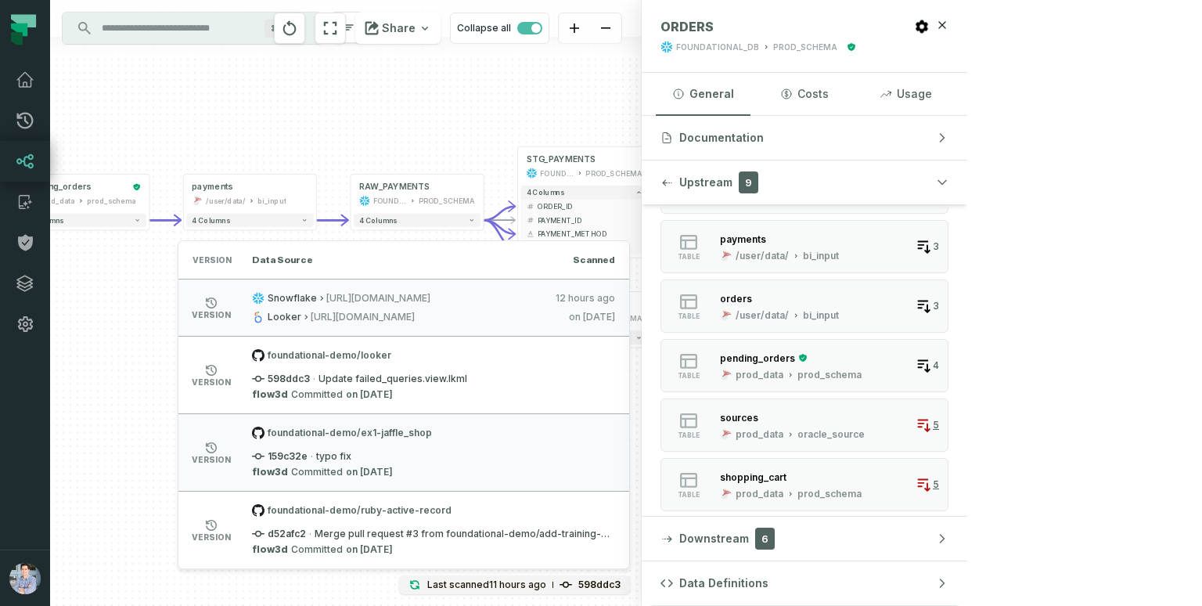
click at [316, 371] on div "+ pending_orders prod_data prod_schema + 7 columns + orders foundational view +…" at bounding box center [346, 303] width 592 height 606
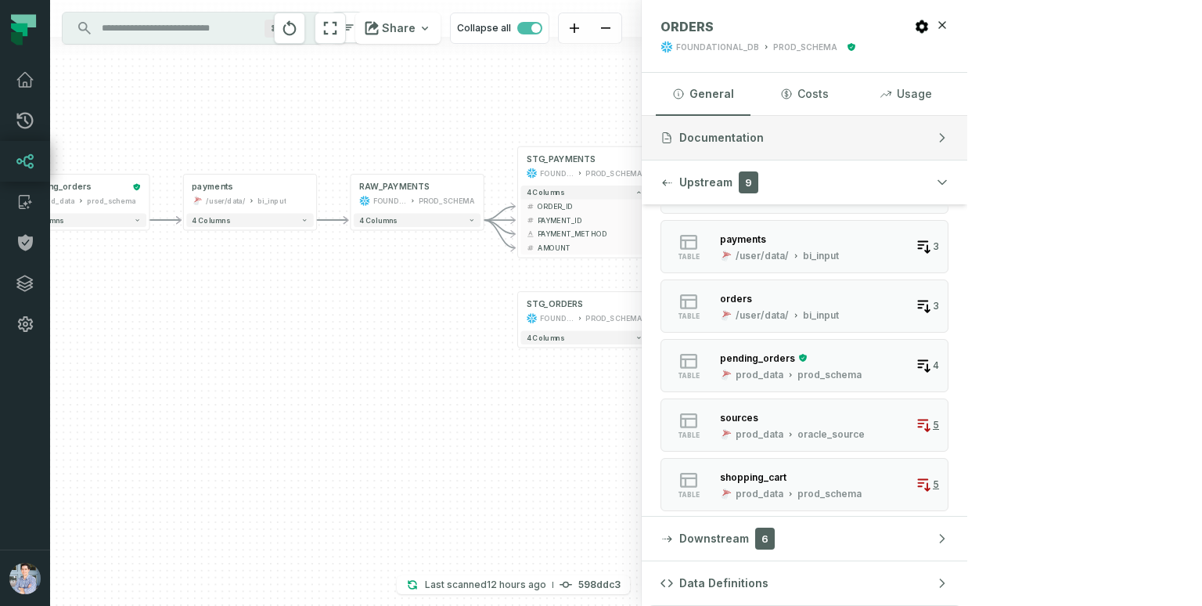
click at [967, 141] on button "Documentation" at bounding box center [805, 138] width 326 height 44
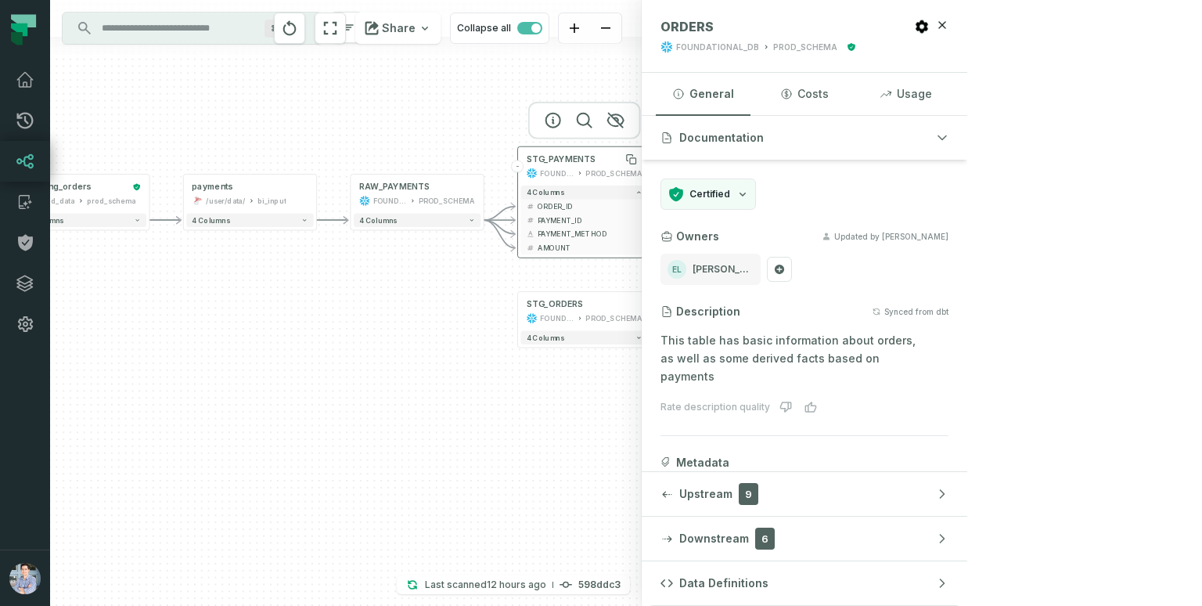
click at [567, 160] on span "STG_PAYMENTS" at bounding box center [561, 158] width 69 height 11
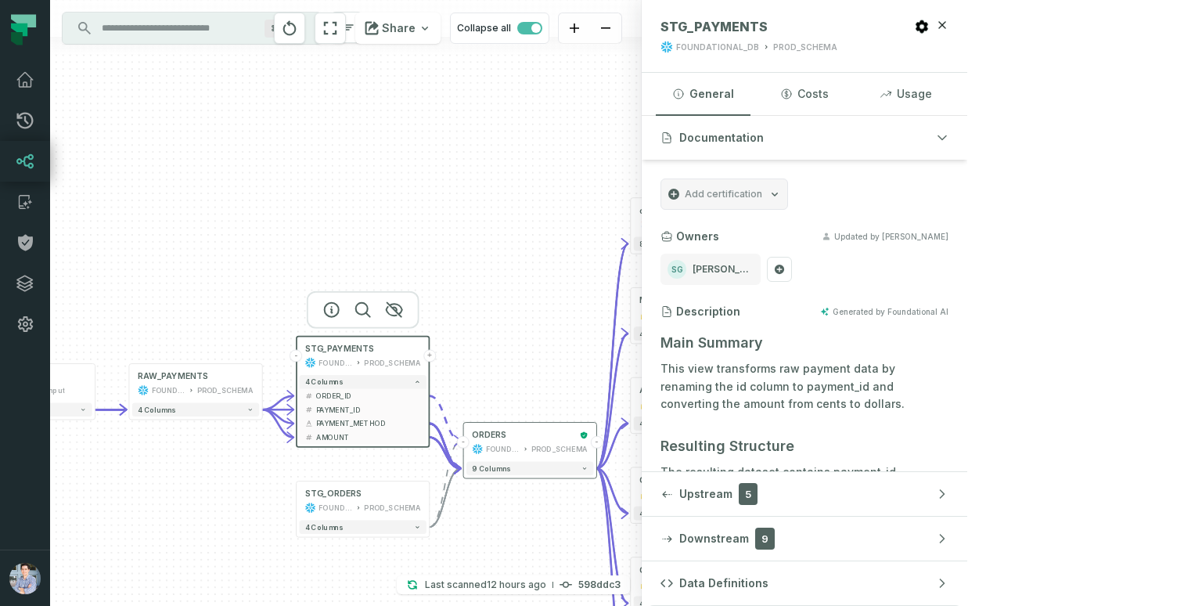
drag, startPoint x: 721, startPoint y: 372, endPoint x: 499, endPoint y: 562, distance: 291.4
click at [499, 562] on div "+ pending_orders prod_data prod_schema + 7 columns + orders foundational view +…" at bounding box center [346, 303] width 592 height 606
click at [471, 113] on div "+ pending_orders prod_data prod_schema + 7 columns + orders foundational view +…" at bounding box center [346, 303] width 592 height 606
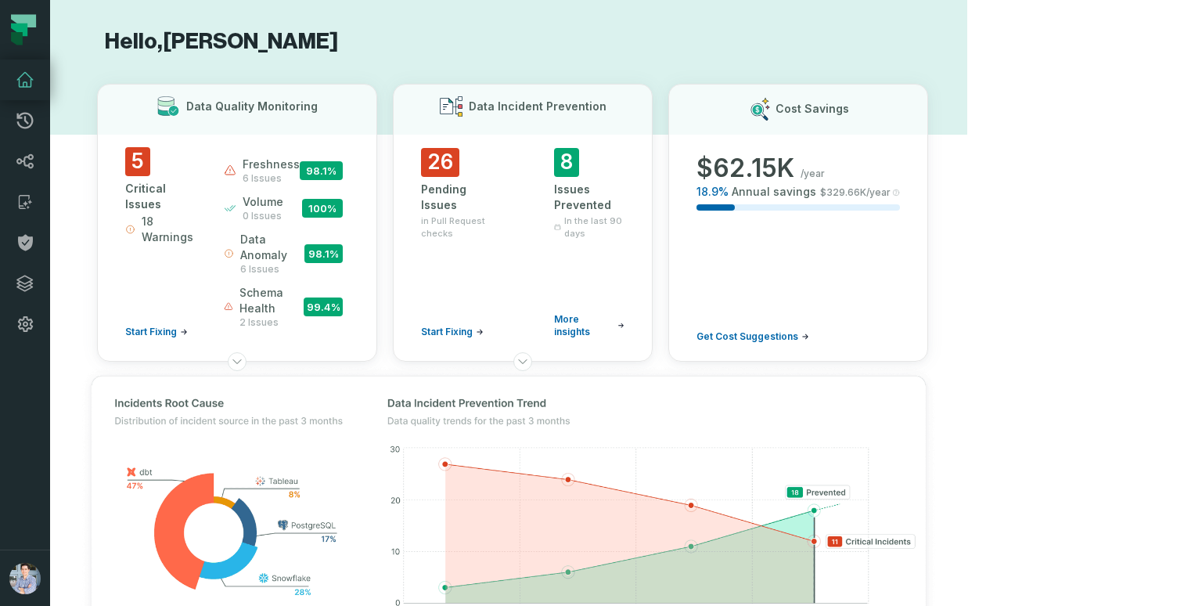
scroll to position [865, 0]
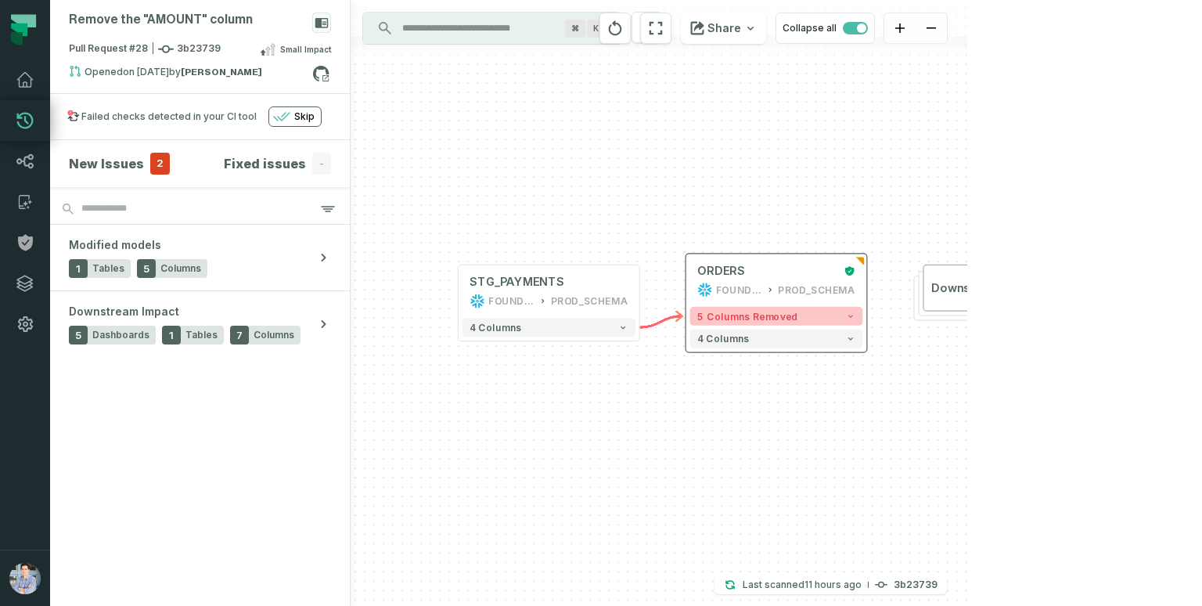
click at [839, 313] on button "5 columns removed" at bounding box center [776, 316] width 173 height 19
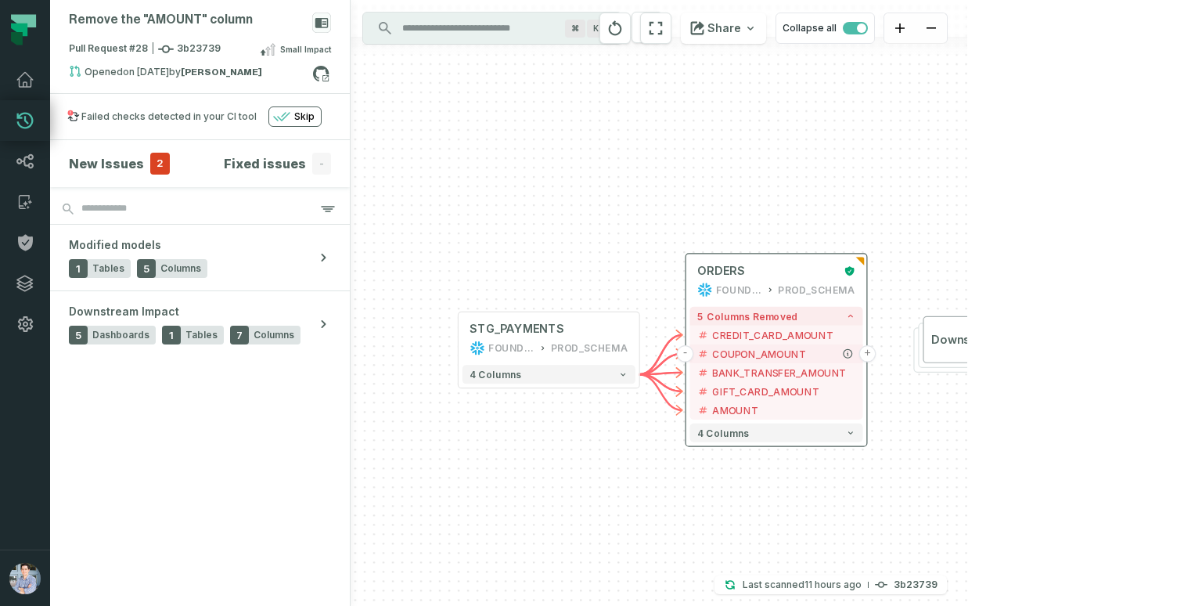
click at [869, 354] on button "+" at bounding box center [867, 353] width 17 height 17
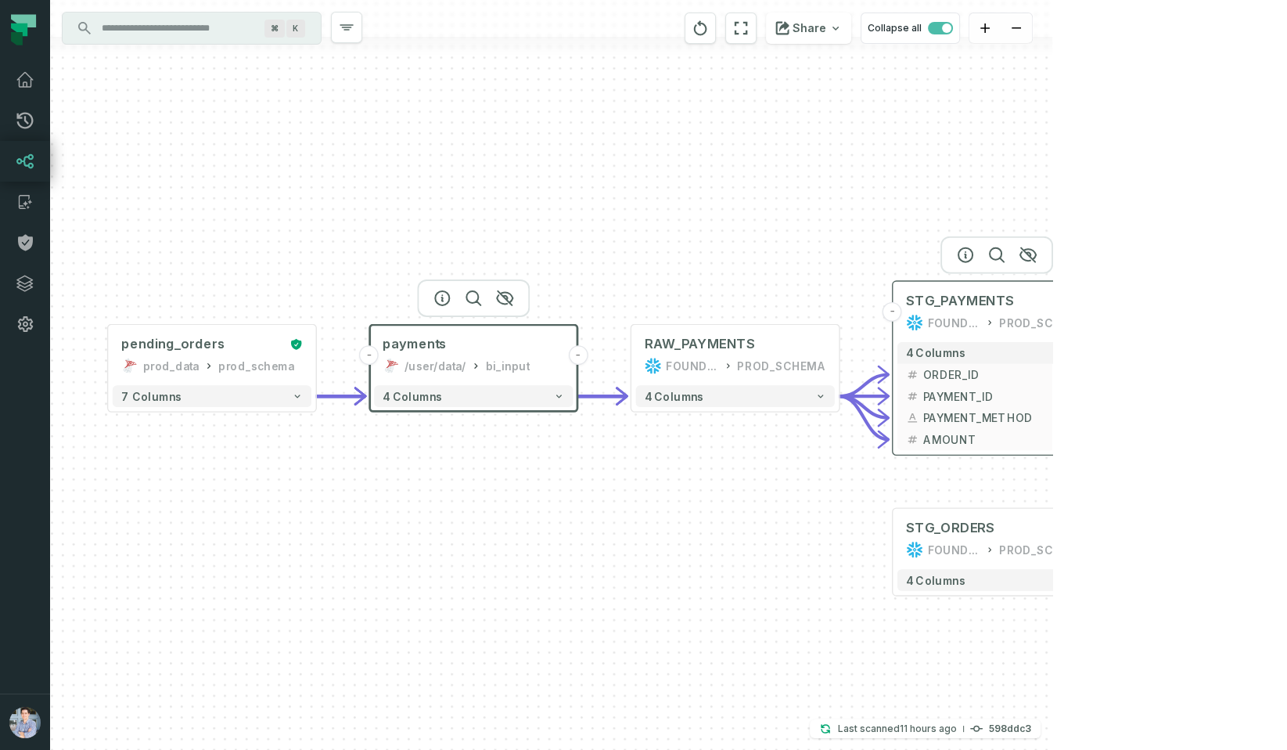
click at [1033, 308] on div "STG_PAYMENTS" at bounding box center [997, 300] width 182 height 17
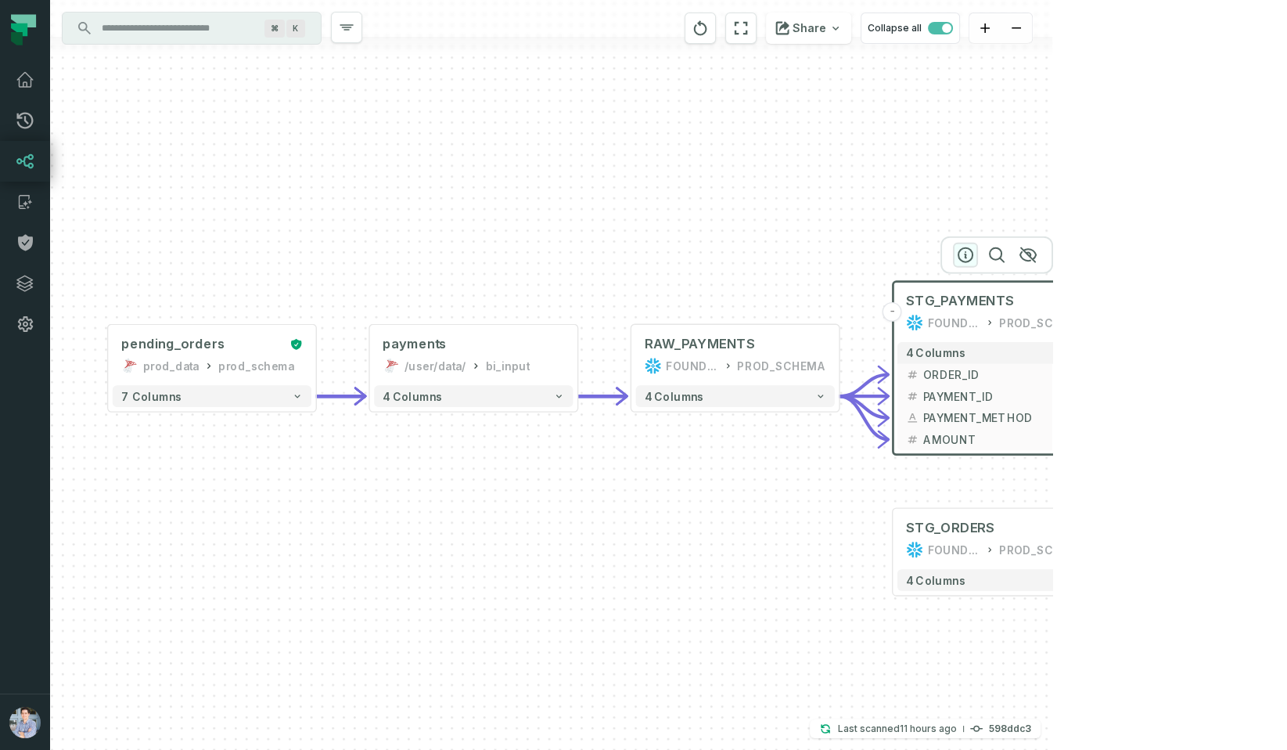
click at [969, 260] on icon "button" at bounding box center [966, 255] width 14 height 14
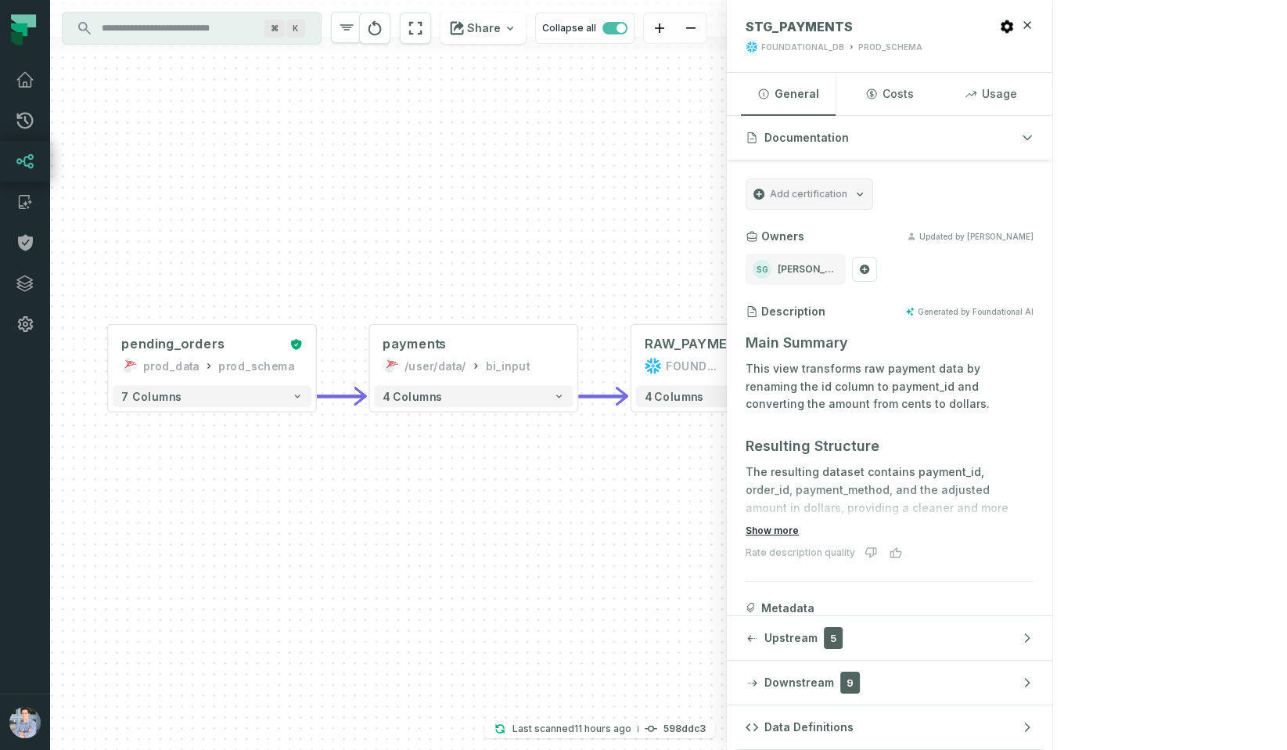
click at [799, 527] on button "Show more" at bounding box center [772, 530] width 53 height 13
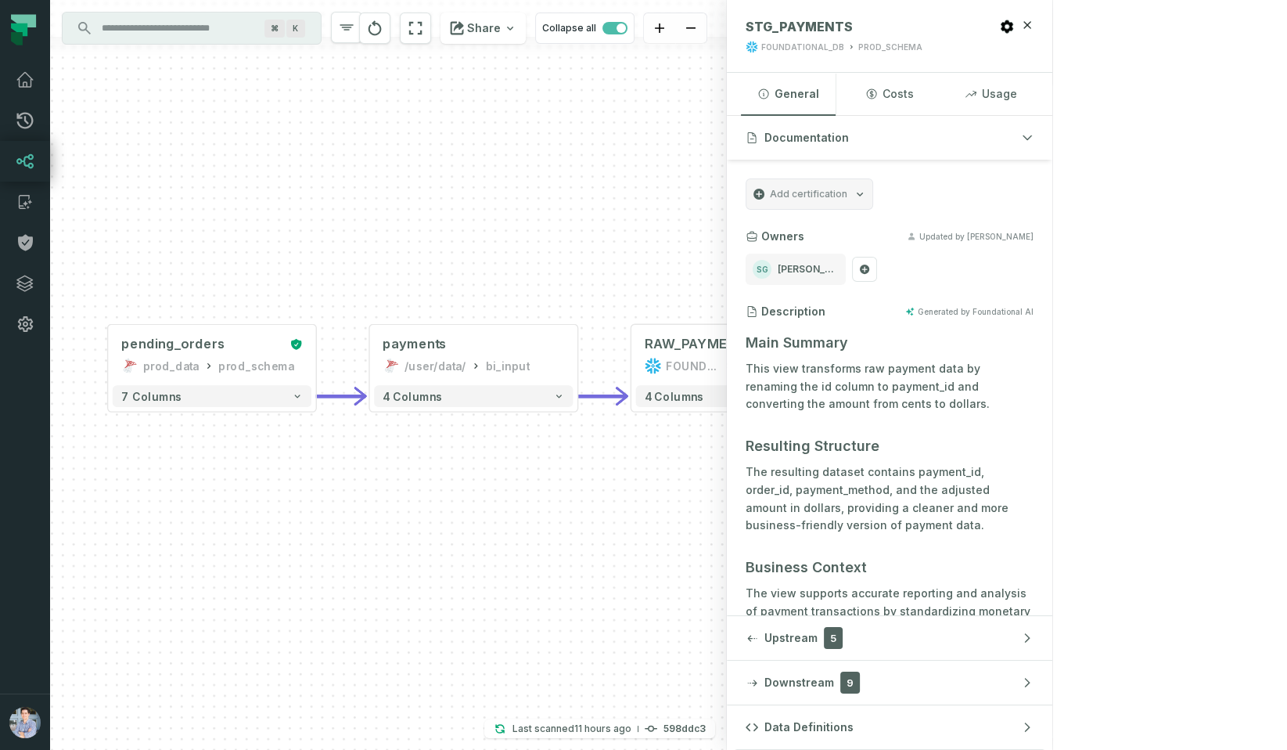
click at [611, 648] on div "+ orders foundational view + 8 columns + Monthly Revenue POWER BI /Sales/Report…" at bounding box center [388, 375] width 677 height 750
click at [758, 355] on div "RAW_PAYMENTS FOUNDATIONAL_DB PROD_SCHEMA" at bounding box center [735, 355] width 199 height 52
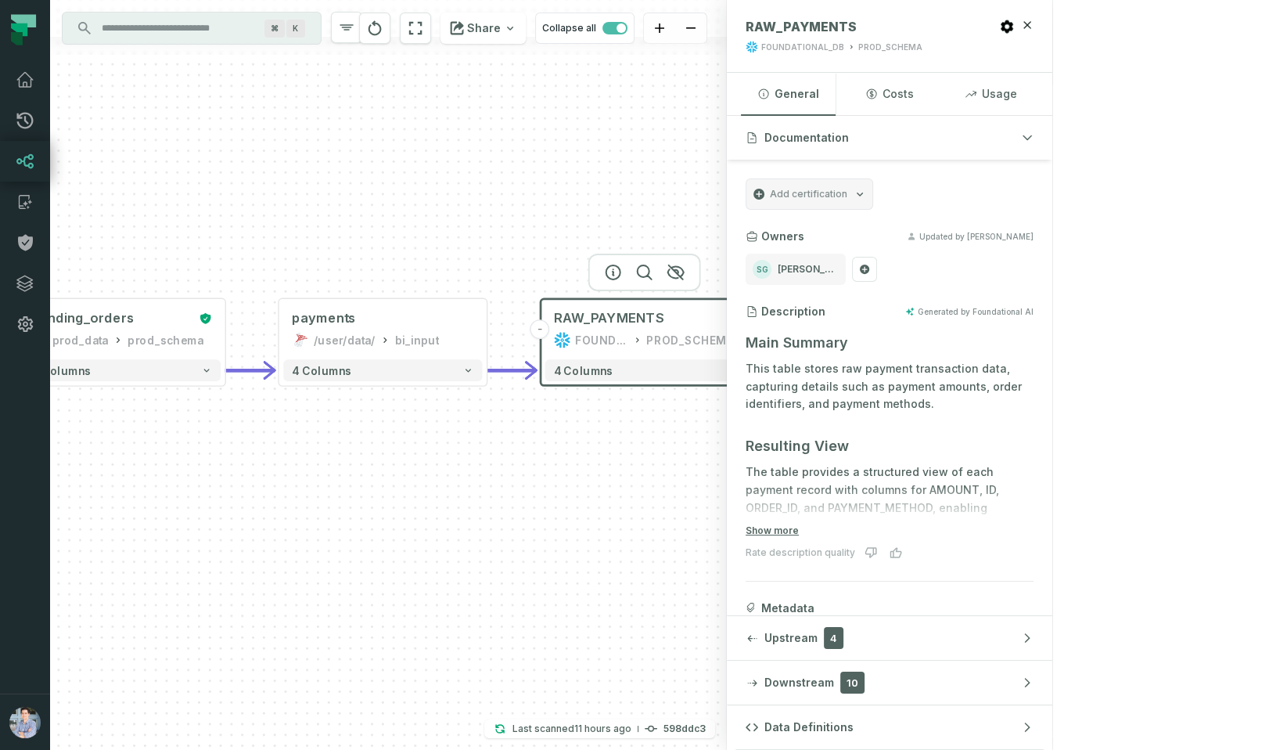
drag, startPoint x: 888, startPoint y: 272, endPoint x: 778, endPoint y: 228, distance: 118.4
click at [727, 228] on div "+ orders foundational view + 8 columns + Monthly Revenue POWER BI /Sales/Report…" at bounding box center [388, 375] width 677 height 750
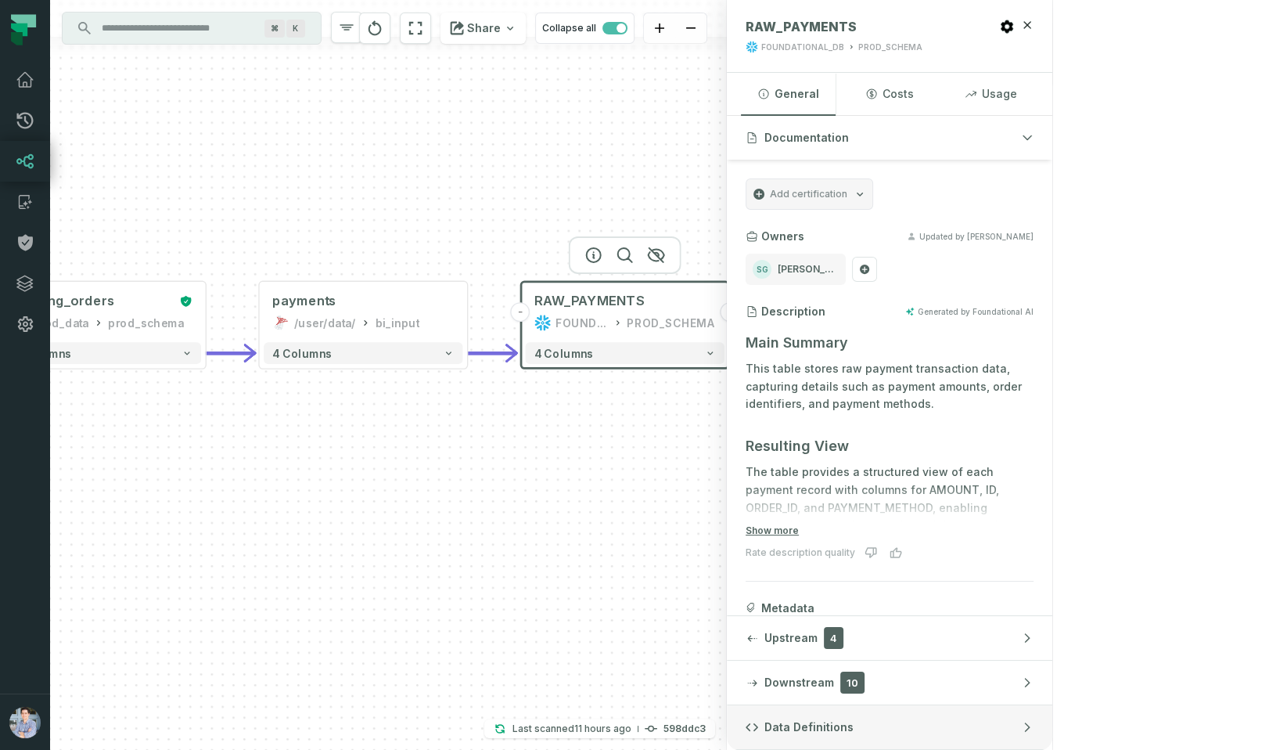
click at [854, 735] on span "Data Definitions" at bounding box center [808, 727] width 89 height 16
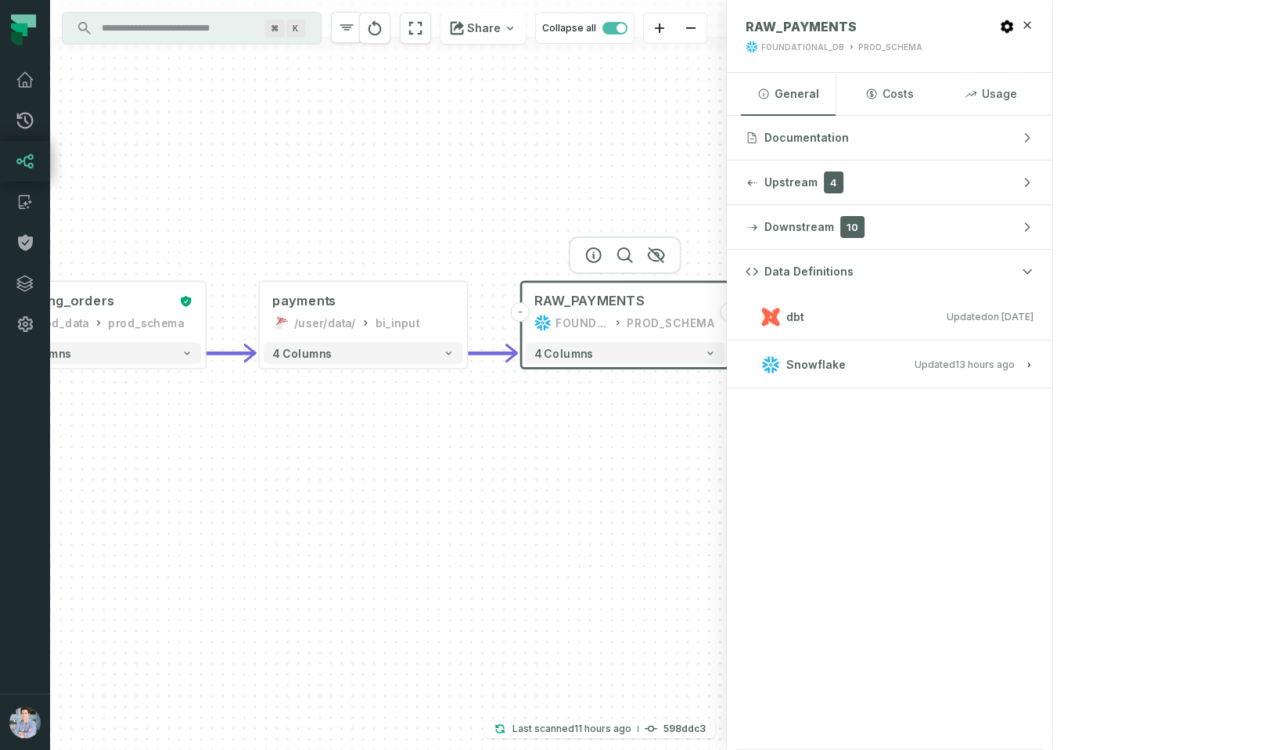
click at [831, 286] on div "FOUNDATIONAL_DB" at bounding box center [844, 279] width 53 height 17
click at [1034, 321] on button "dbt Updated 1/6/2025, 1:15:21 PM" at bounding box center [890, 316] width 288 height 21
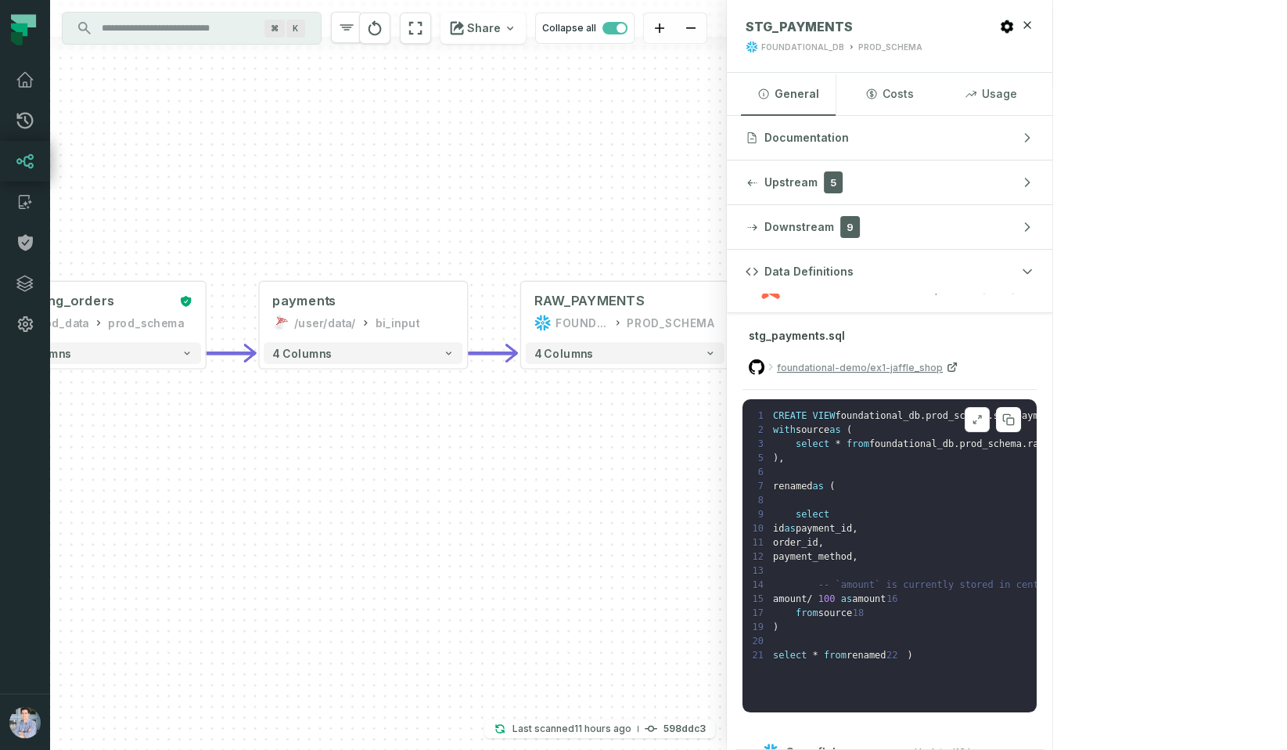
scroll to position [49, 0]
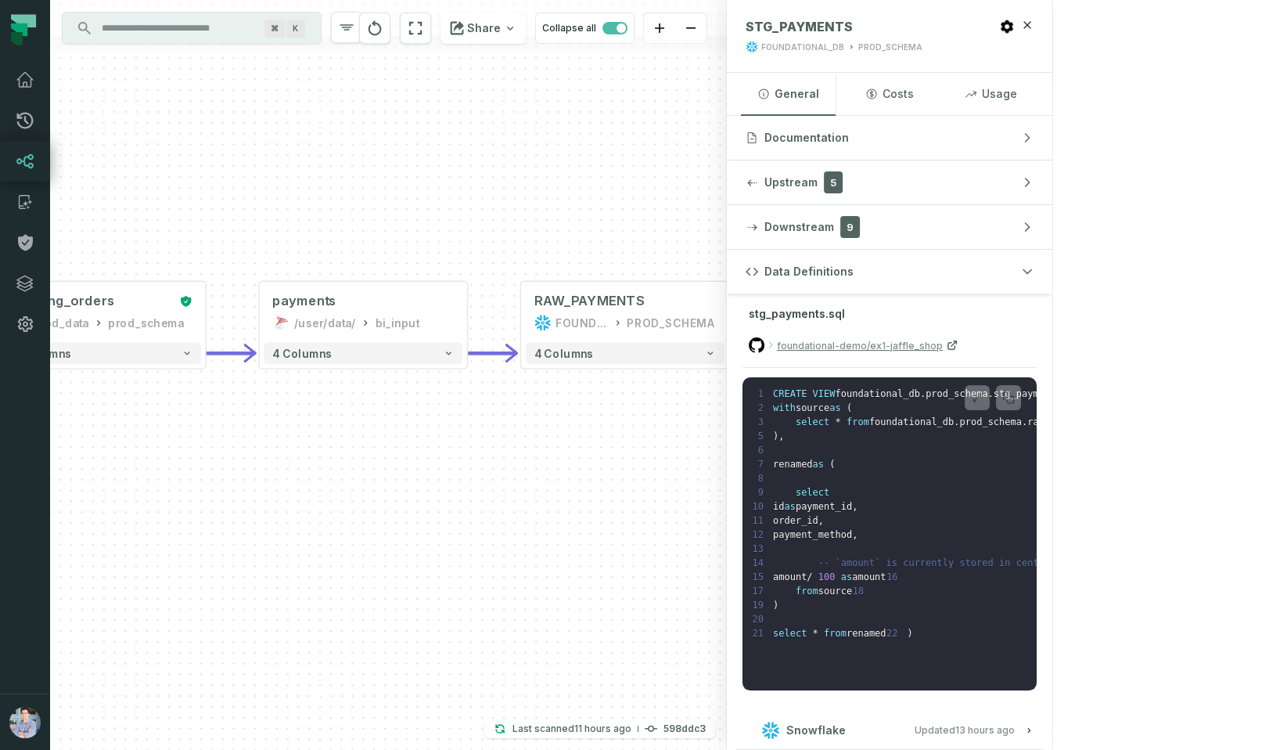
click at [866, 349] on span "PAYMENT_ID" at bounding box center [895, 353] width 164 height 16
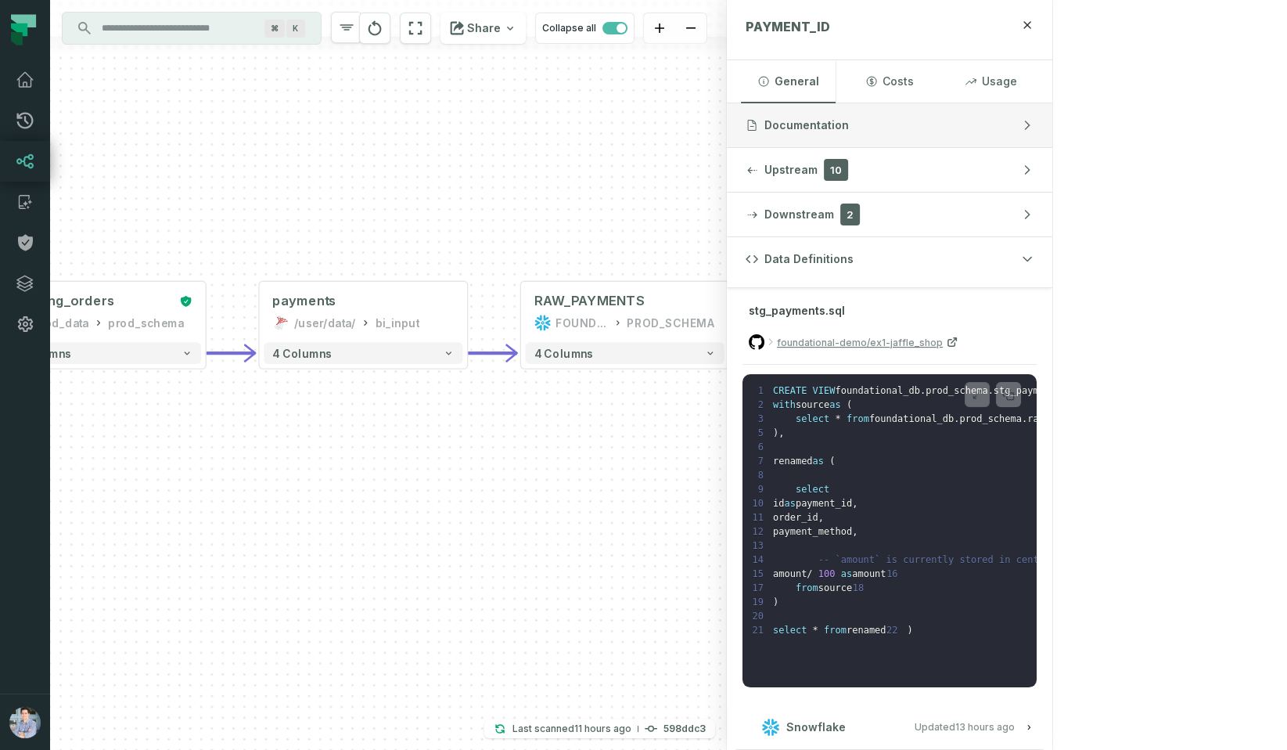
click at [849, 120] on span "Documentation" at bounding box center [806, 125] width 85 height 16
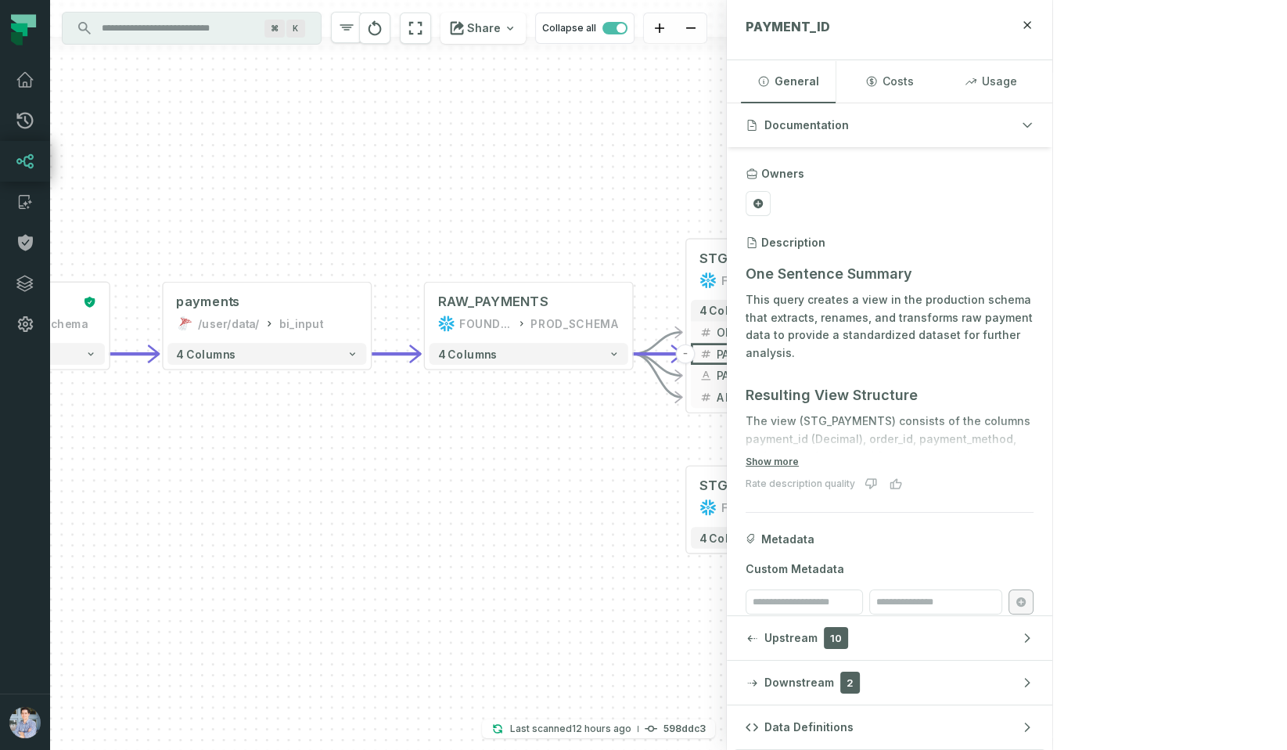
drag, startPoint x: 552, startPoint y: 485, endPoint x: 506, endPoint y: 496, distance: 46.7
click at [506, 495] on div "+ orders foundational view + 8 columns + Monthly Revenue POWER BI /Sales/Report…" at bounding box center [388, 375] width 677 height 750
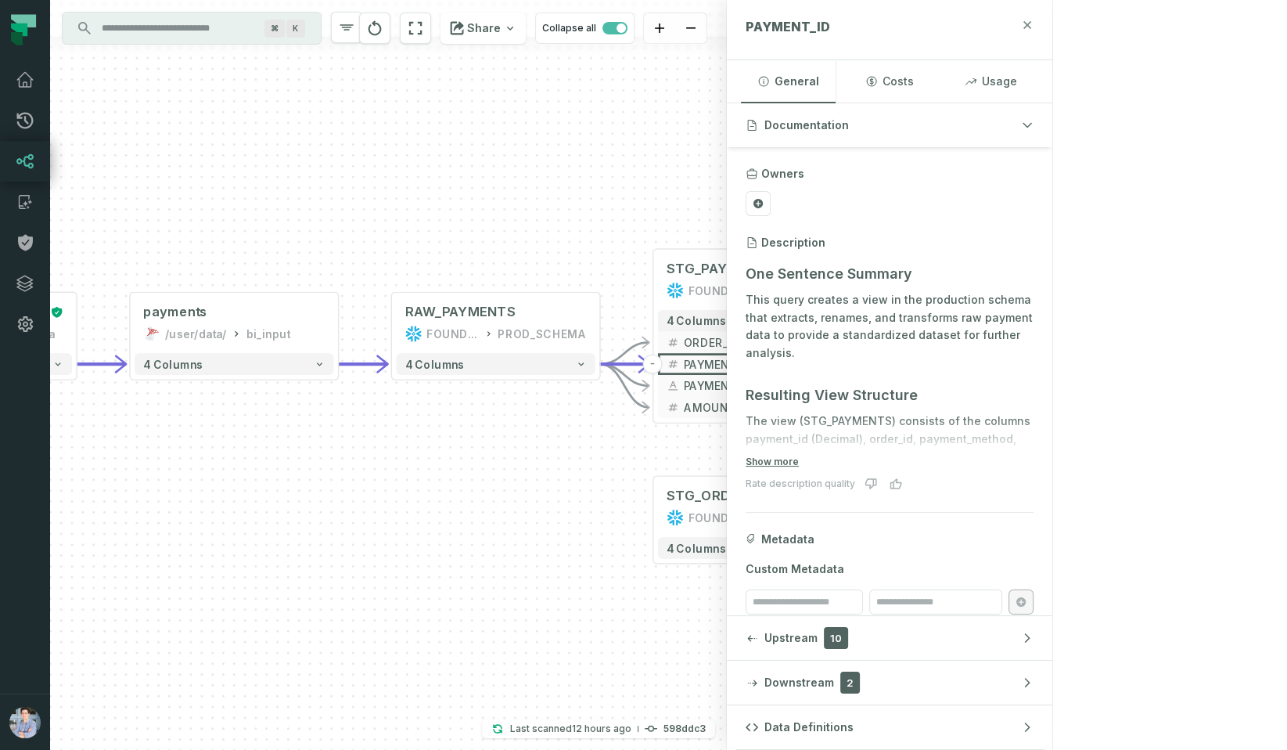
click at [1034, 20] on icon "button" at bounding box center [1027, 25] width 13 height 13
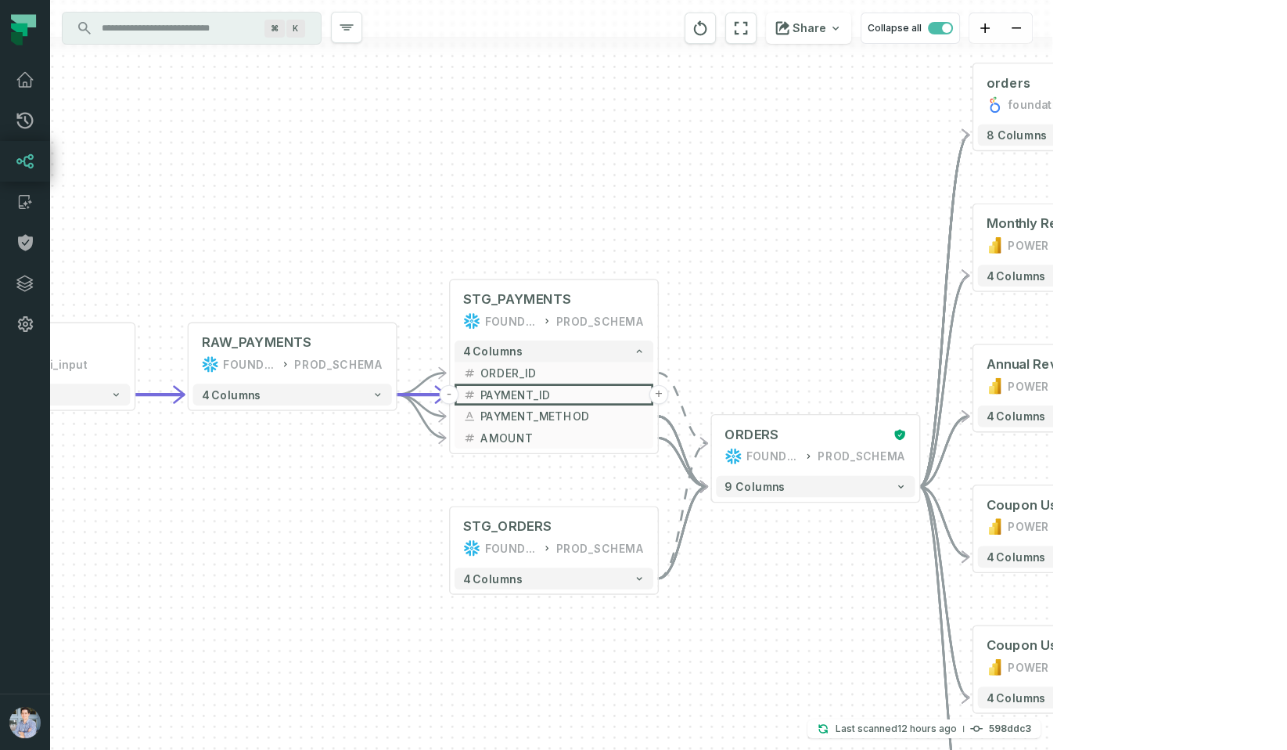
drag, startPoint x: 1119, startPoint y: 226, endPoint x: 911, endPoint y: 256, distance: 210.2
click at [911, 256] on div "+ orders foundational view + 8 columns + Monthly Revenue POWER BI /Sales/Report…" at bounding box center [551, 375] width 1002 height 750
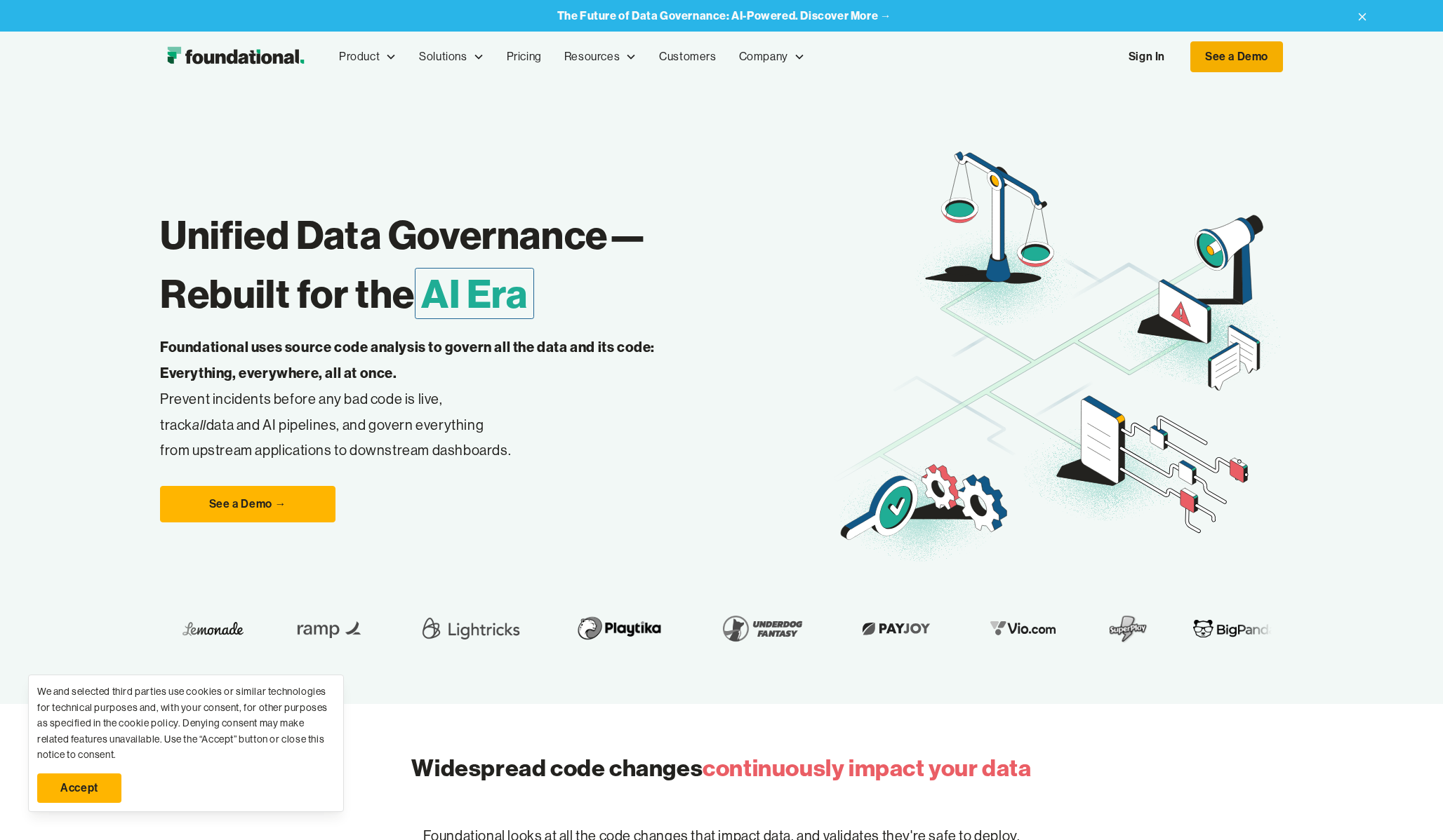
click at [1234, 58] on link "See a Demo" at bounding box center [1236, 56] width 92 height 30
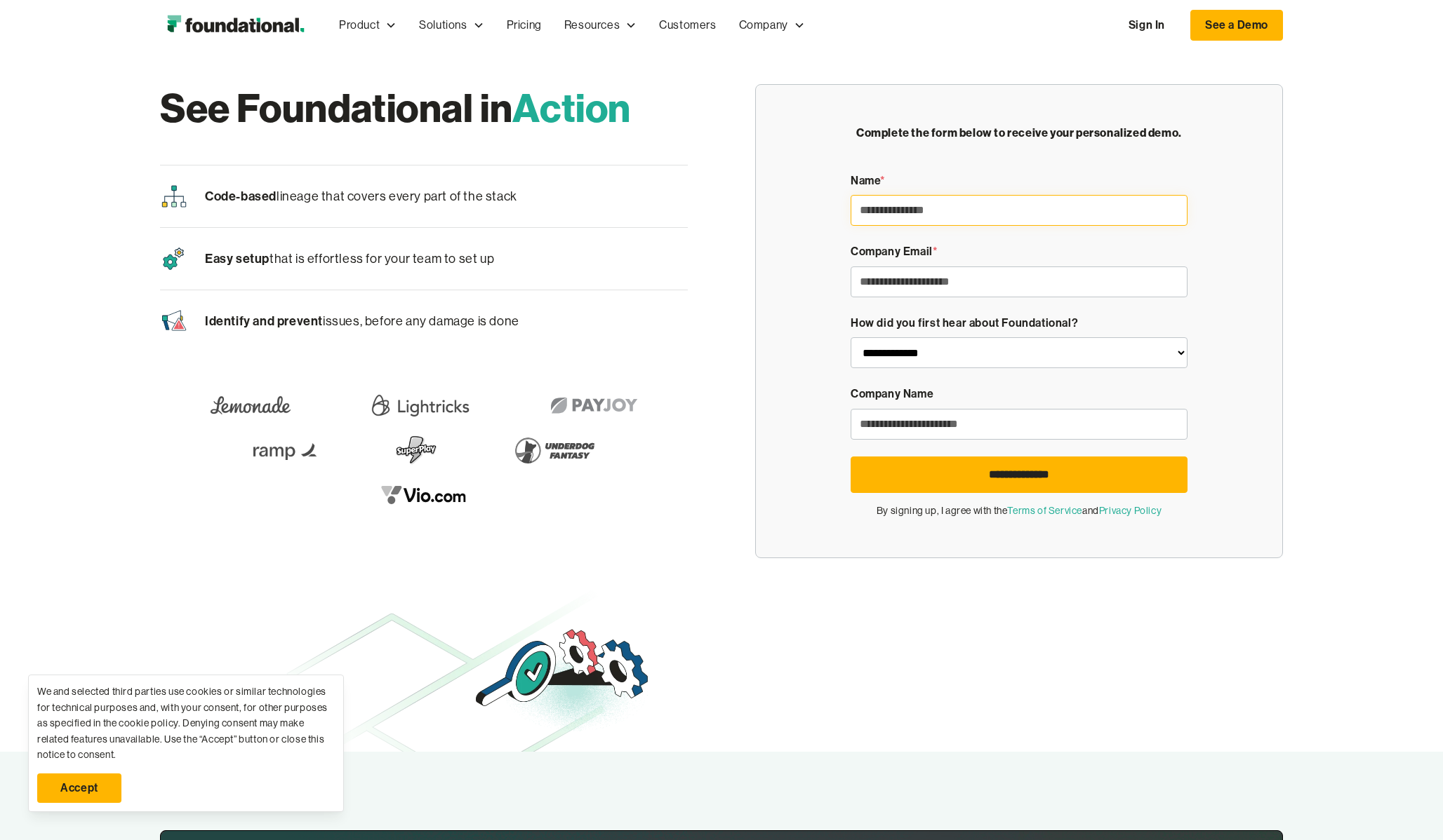
click at [926, 204] on input "Demo Form" at bounding box center [1019, 211] width 337 height 30
type input "*"
type input "********"
type input "**********"
paste input "**********"
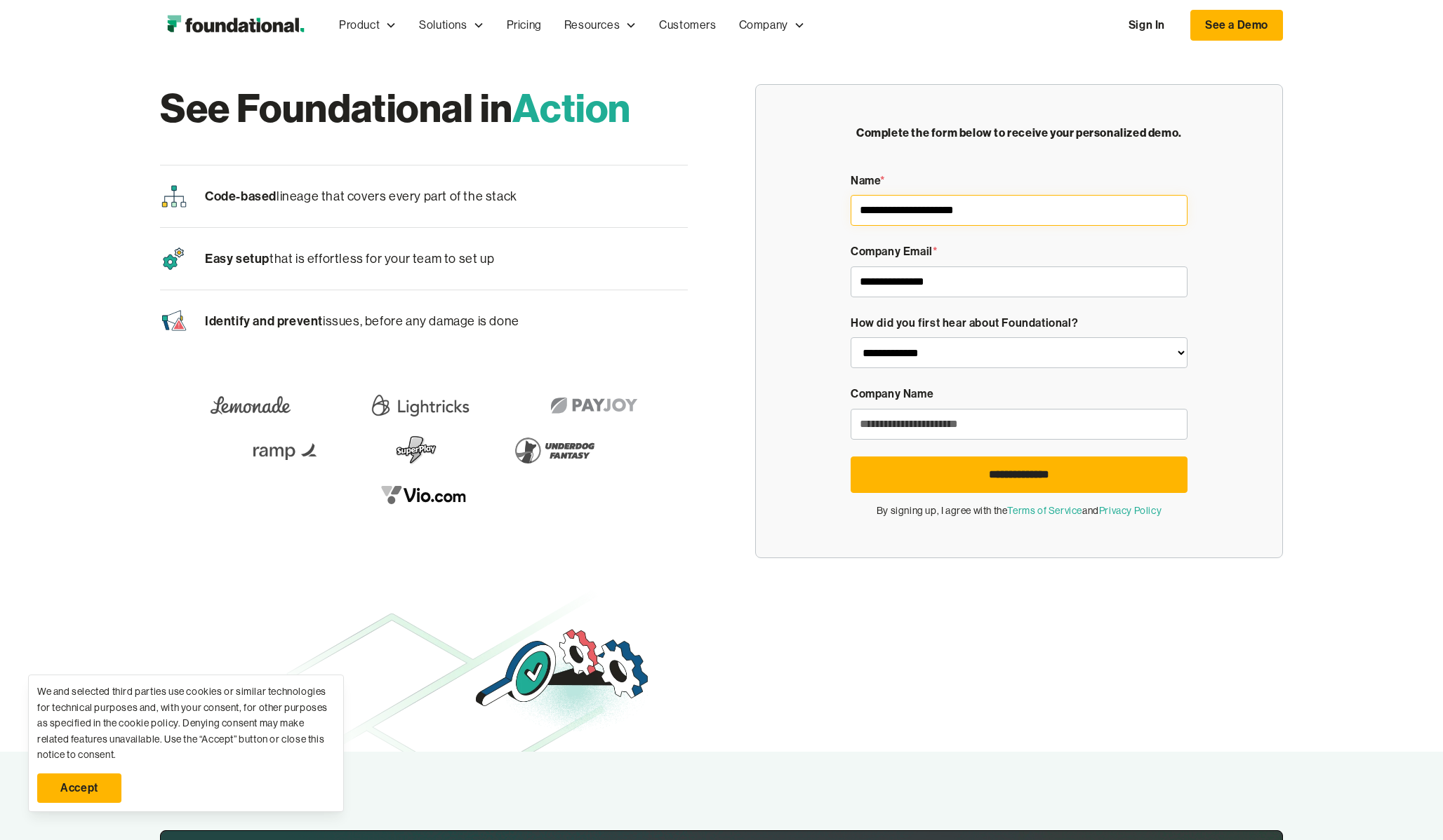
type input "**********"
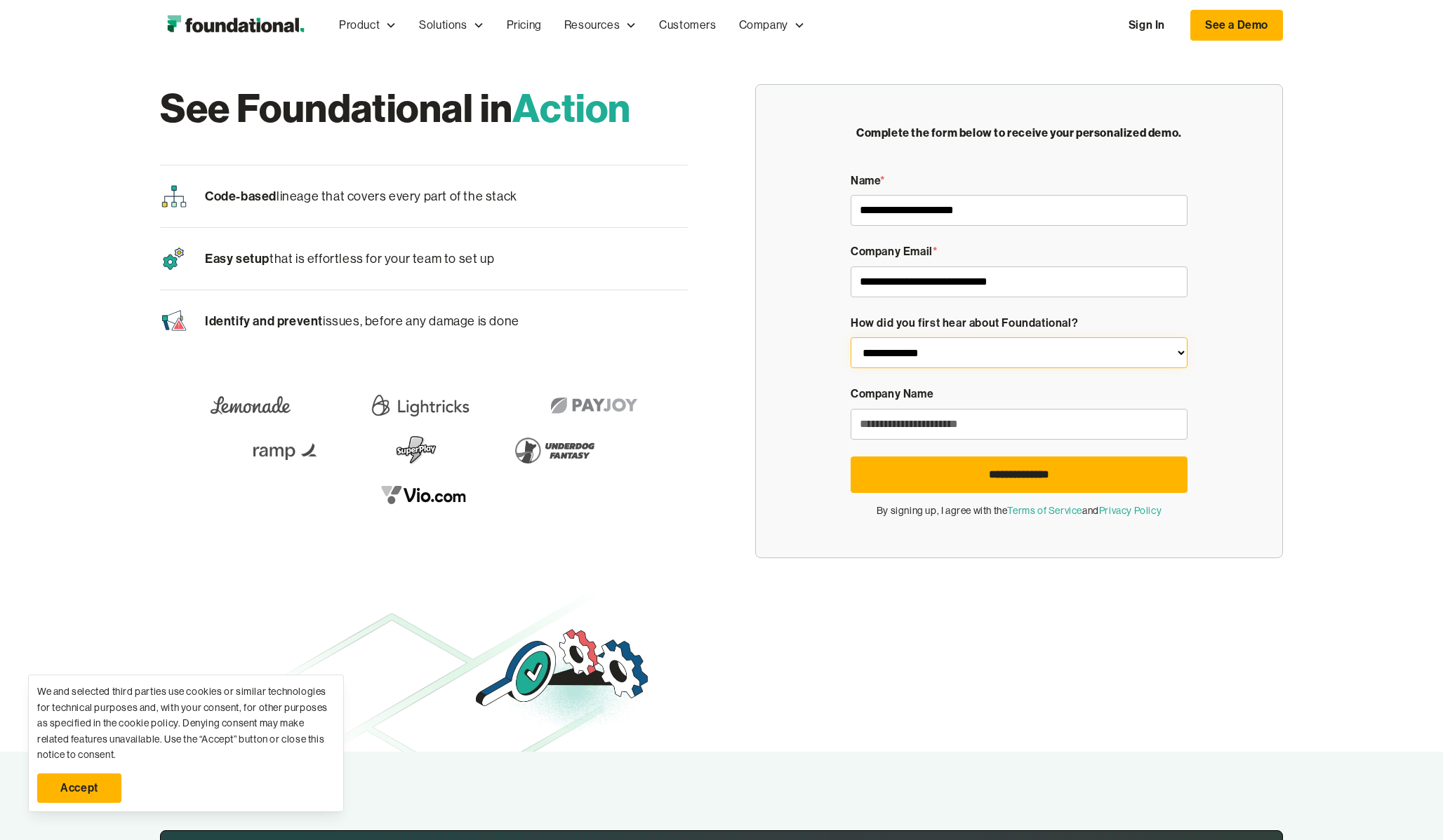
click at [1063, 357] on select "**********" at bounding box center [1019, 352] width 337 height 30
select select "**********"
click at [850, 337] on select "**********" at bounding box center [1019, 352] width 337 height 30
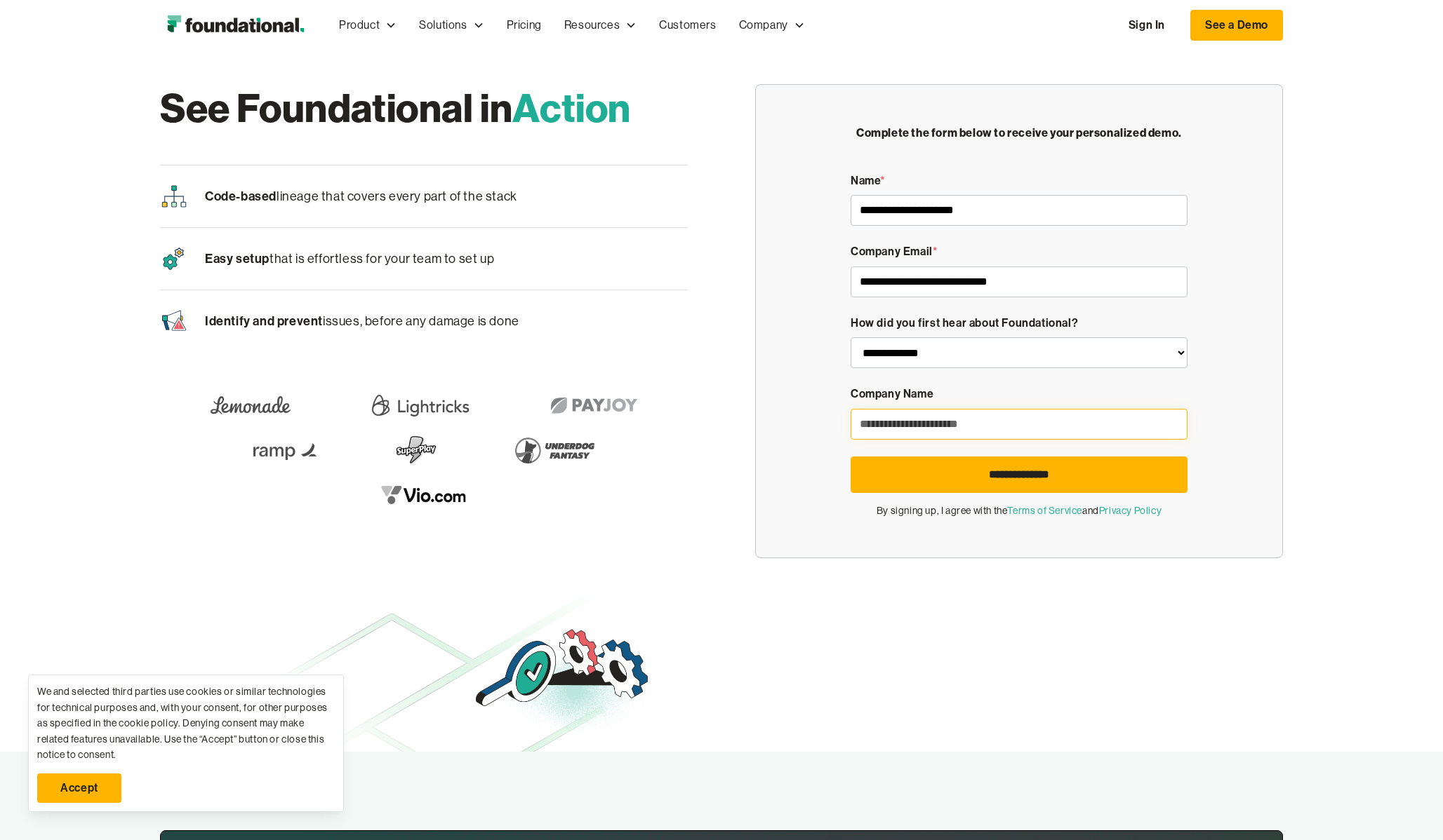
click at [947, 435] on input "Demo Form" at bounding box center [1019, 424] width 337 height 30
type input "**********"
click at [1004, 485] on input "**********" at bounding box center [1019, 474] width 337 height 37
type input "**********"
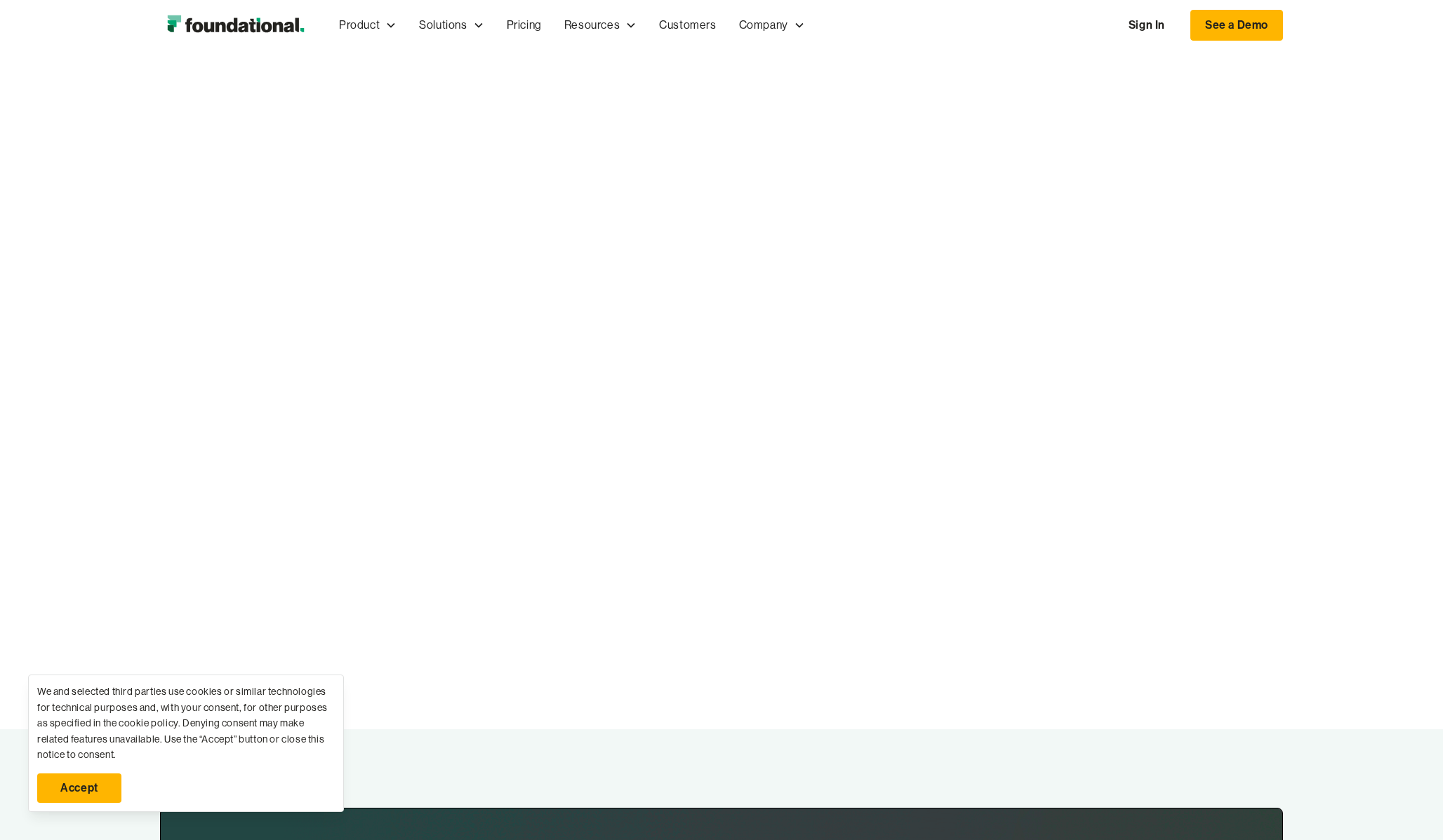
scroll to position [63, 0]
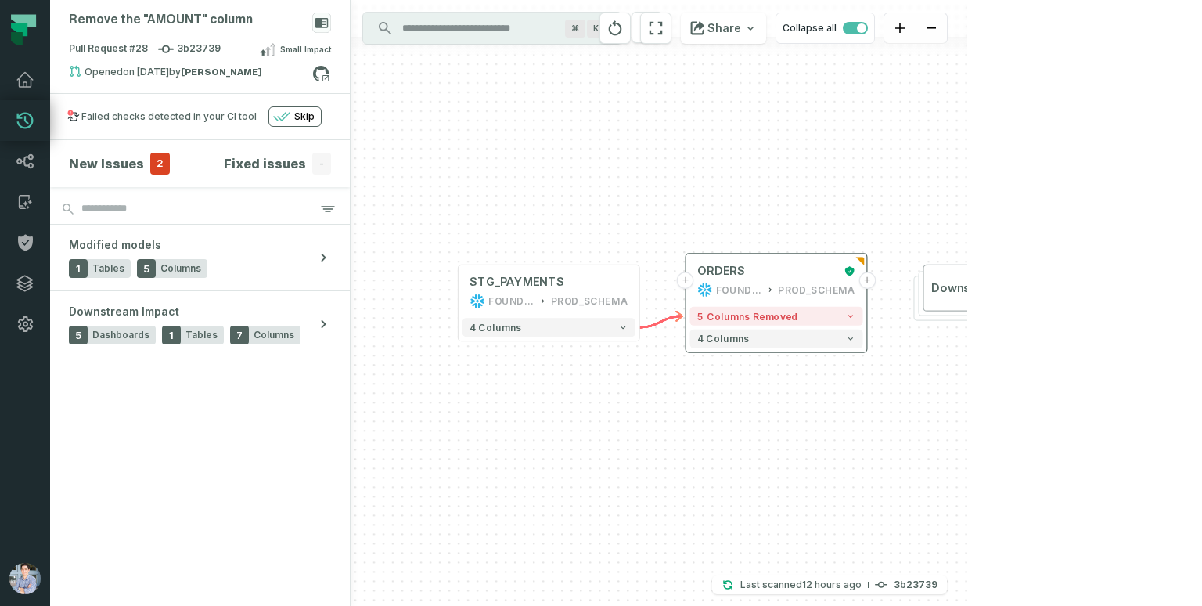
click at [801, 300] on div "ORDERS FOUNDATIONAL_DB PROD_SCHEMA" at bounding box center [776, 279] width 173 height 45
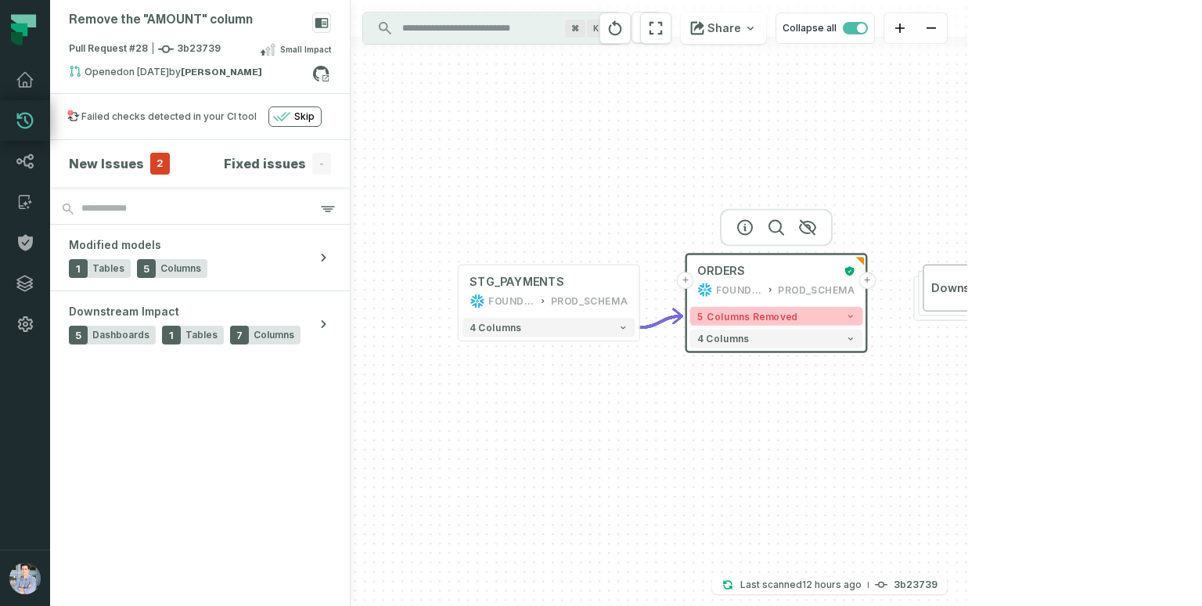
click at [795, 316] on button "5 columns removed" at bounding box center [776, 316] width 173 height 19
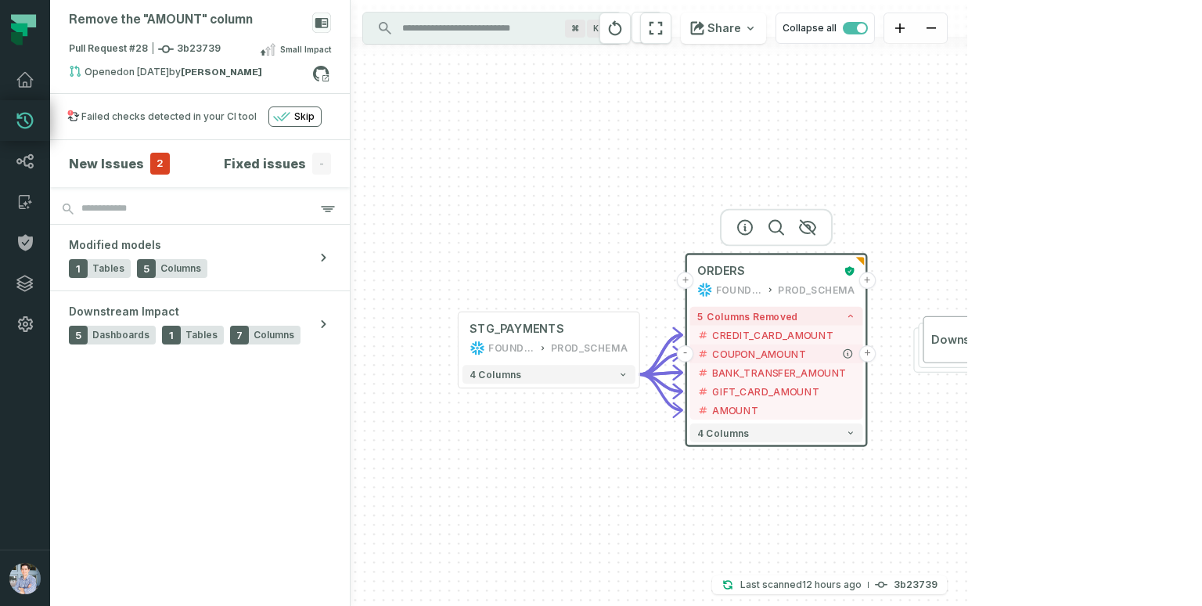
click at [865, 354] on button "+" at bounding box center [867, 353] width 17 height 17
